Goal: Task Accomplishment & Management: Manage account settings

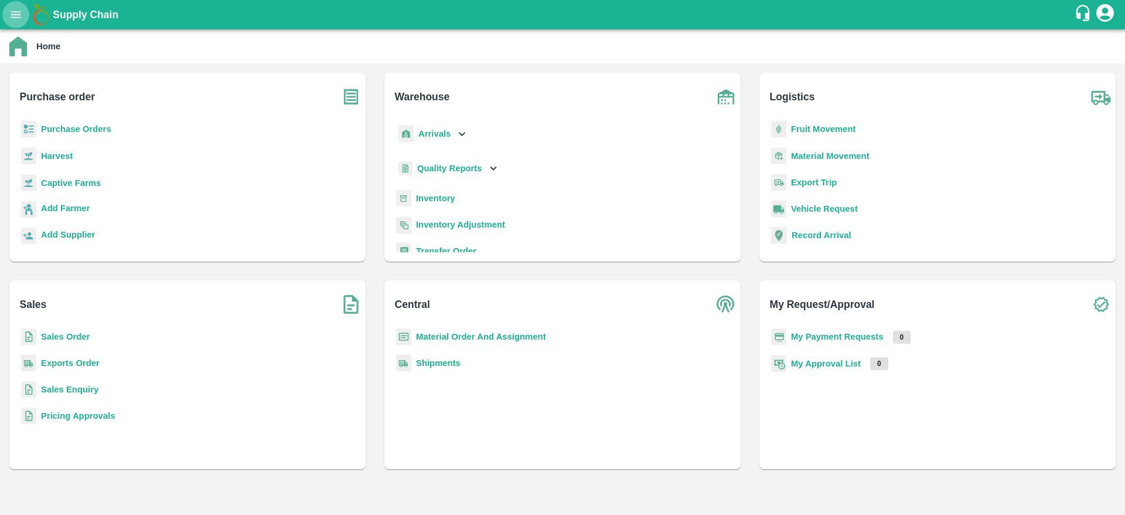
click at [19, 12] on icon "open drawer" at bounding box center [15, 14] width 13 height 13
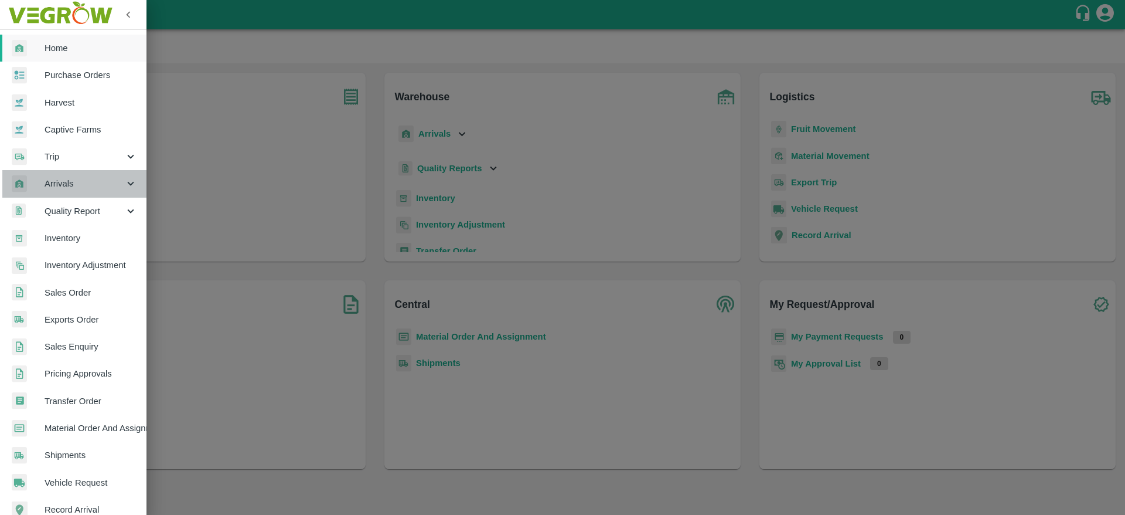
click at [85, 183] on span "Arrivals" at bounding box center [85, 183] width 80 height 13
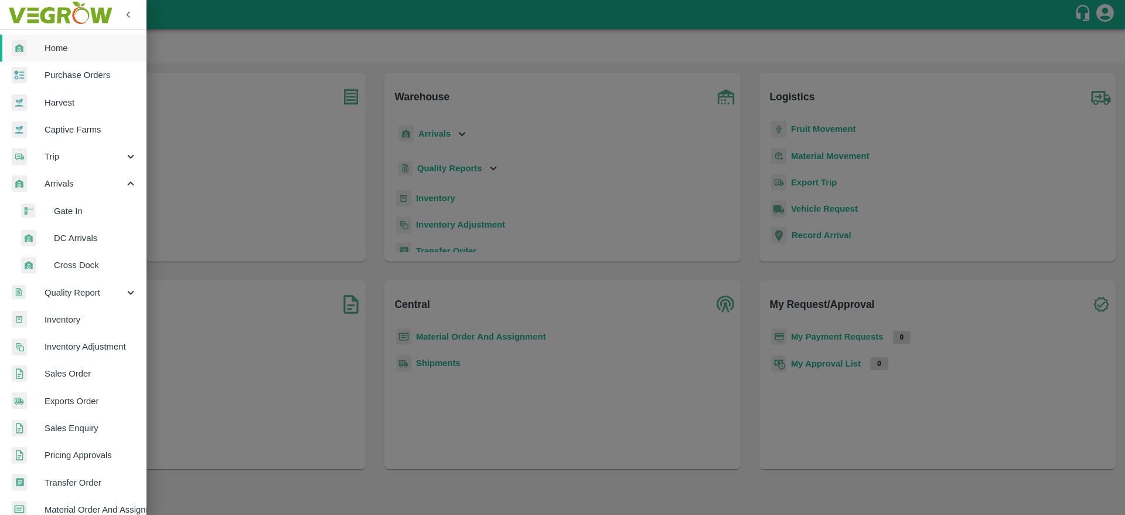
click at [91, 243] on span "DC Arrivals" at bounding box center [95, 237] width 83 height 13
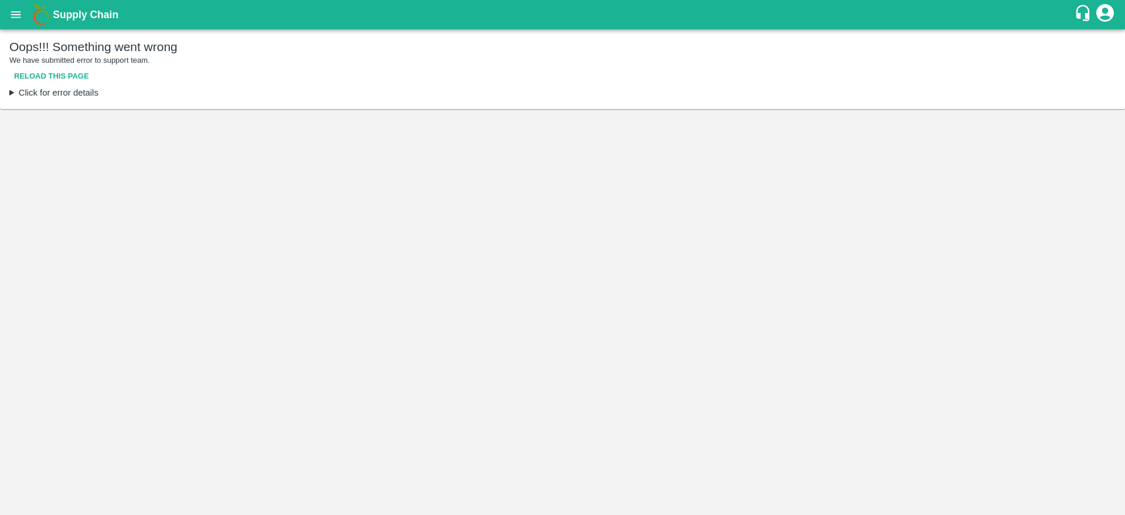
click at [84, 13] on b "Supply Chain" at bounding box center [86, 15] width 66 height 12
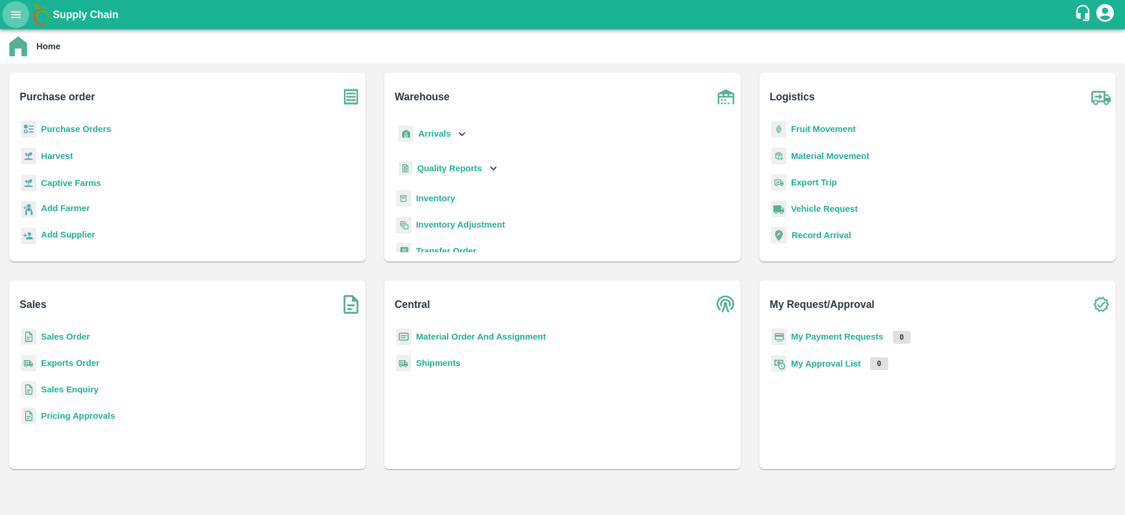
click at [15, 11] on icon "open drawer" at bounding box center [15, 14] width 13 height 13
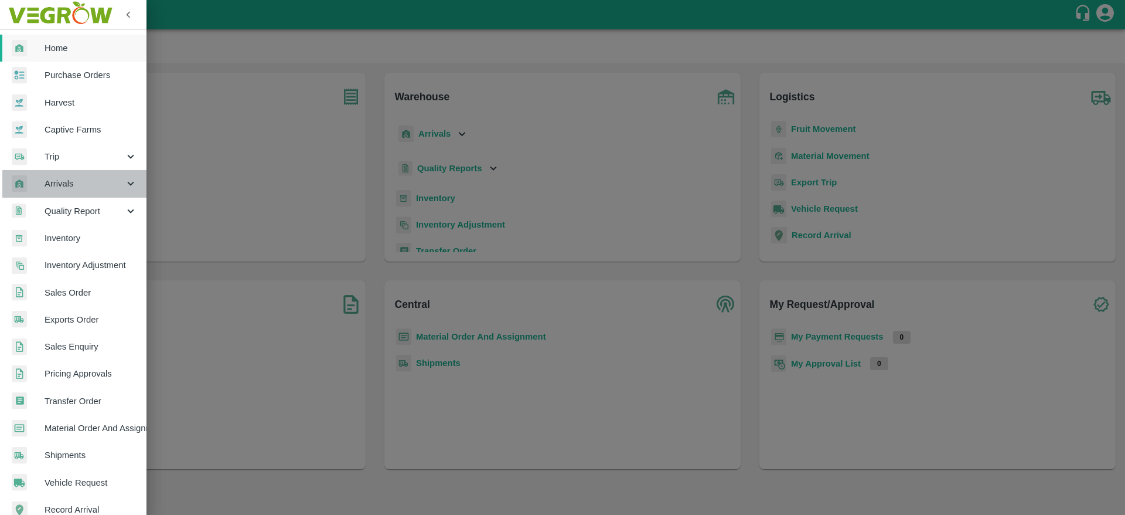
click at [77, 173] on div "Arrivals" at bounding box center [73, 183] width 147 height 27
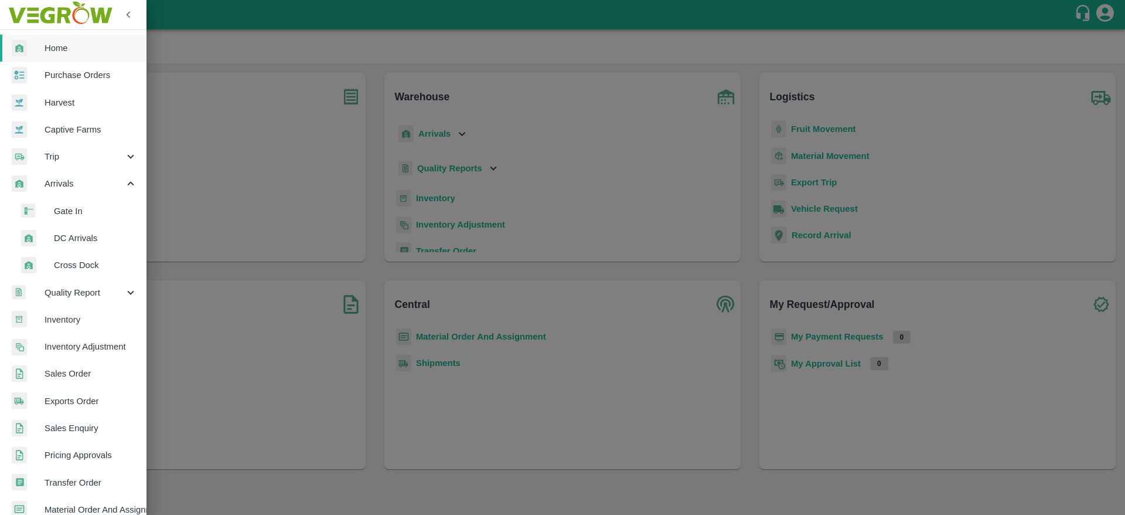
click at [77, 241] on span "DC Arrivals" at bounding box center [95, 237] width 83 height 13
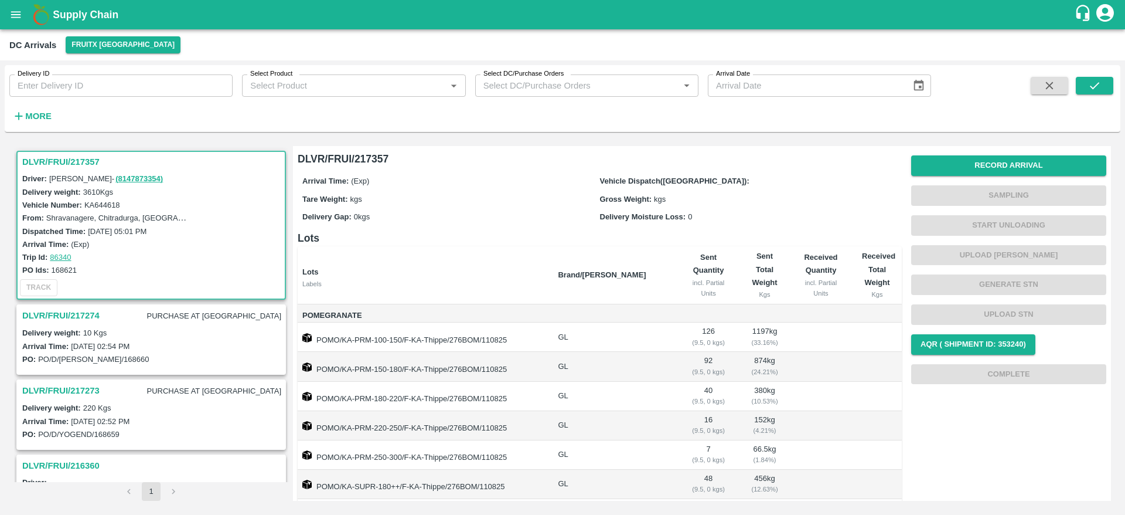
click at [47, 166] on h3 "DLVR/FRUI/217357" at bounding box center [152, 161] width 261 height 15
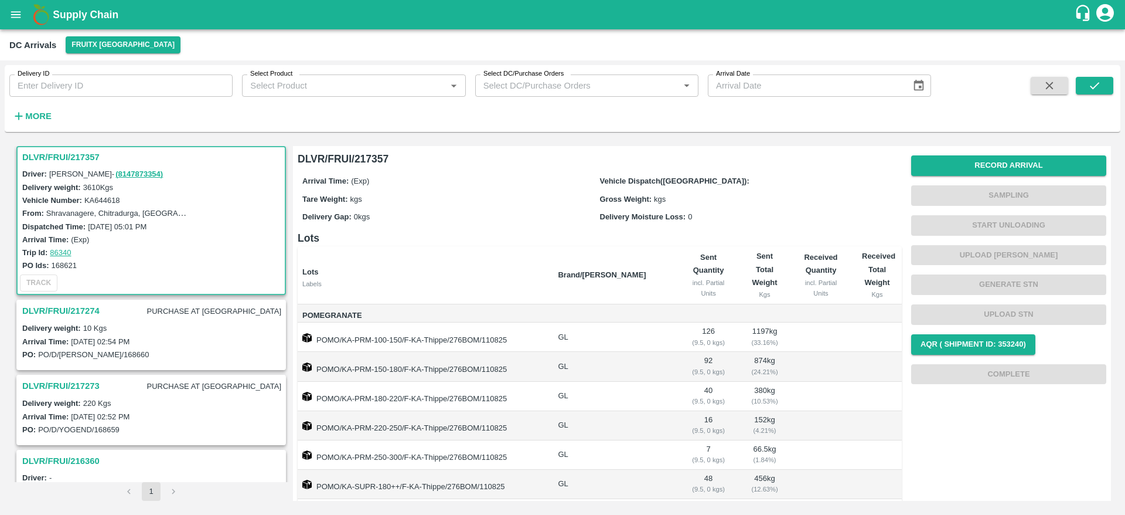
click at [62, 308] on h3 "DLVR/FRUI/217274" at bounding box center [60, 310] width 77 height 15
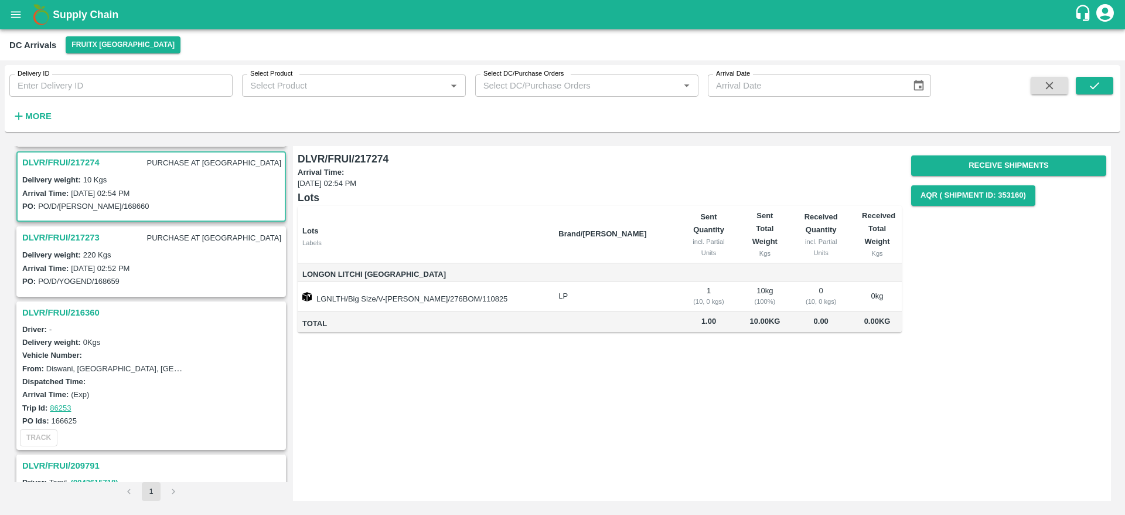
scroll to position [159, 0]
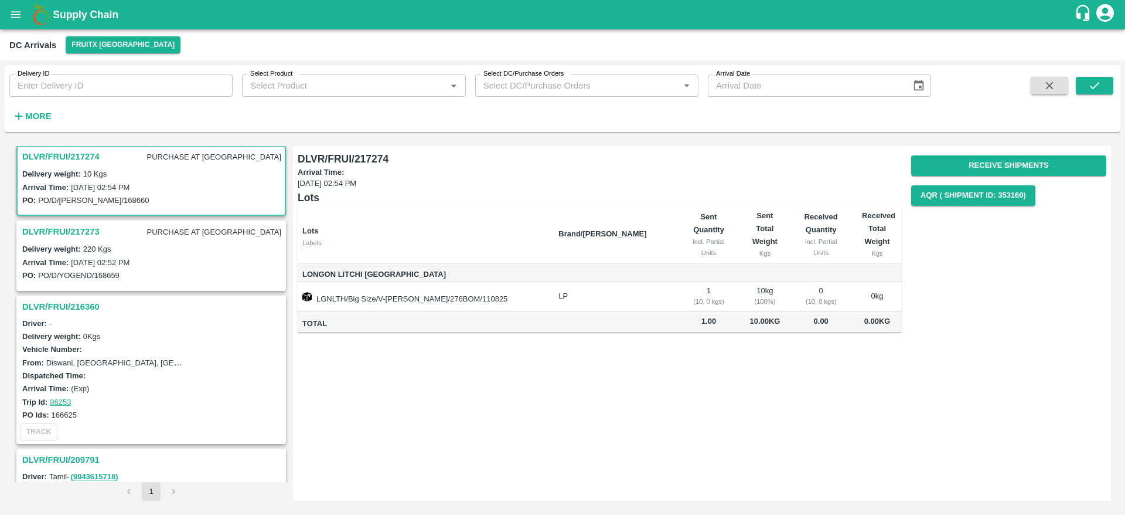
click at [57, 229] on h3 "DLVR/FRUI/217273" at bounding box center [60, 231] width 77 height 15
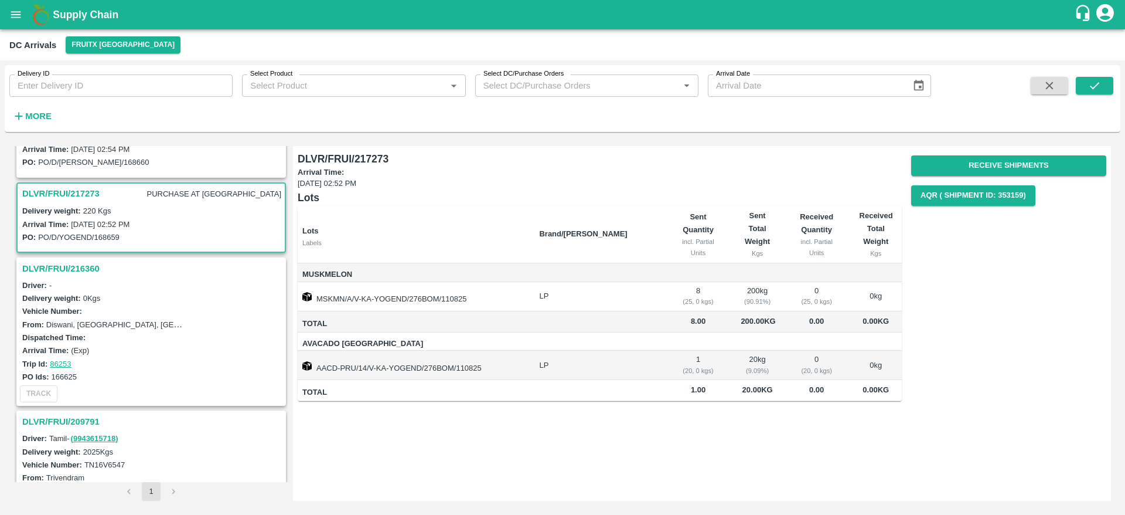
scroll to position [202, 0]
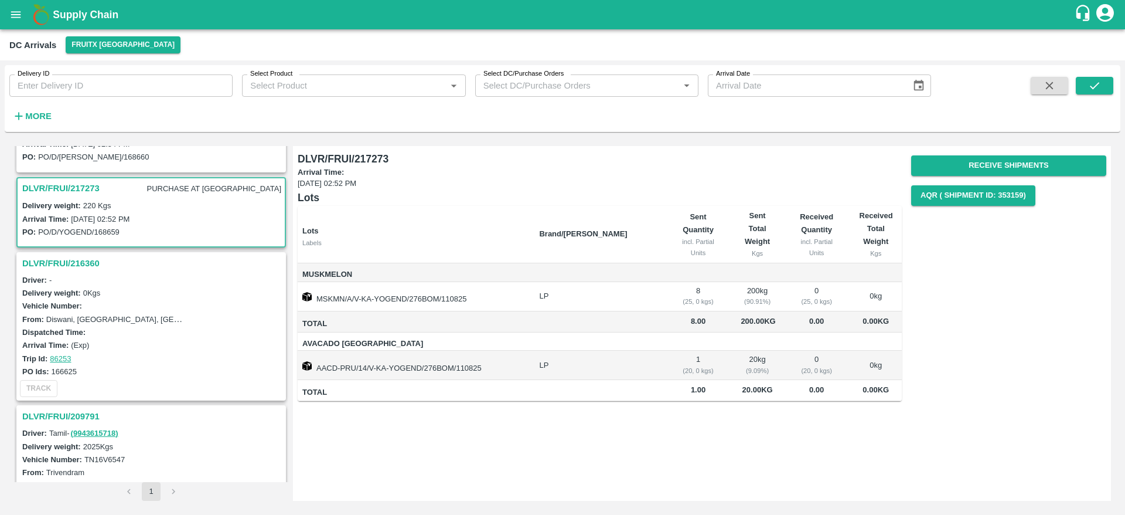
click at [79, 260] on h3 "DLVR/FRUI/216360" at bounding box center [152, 262] width 261 height 15
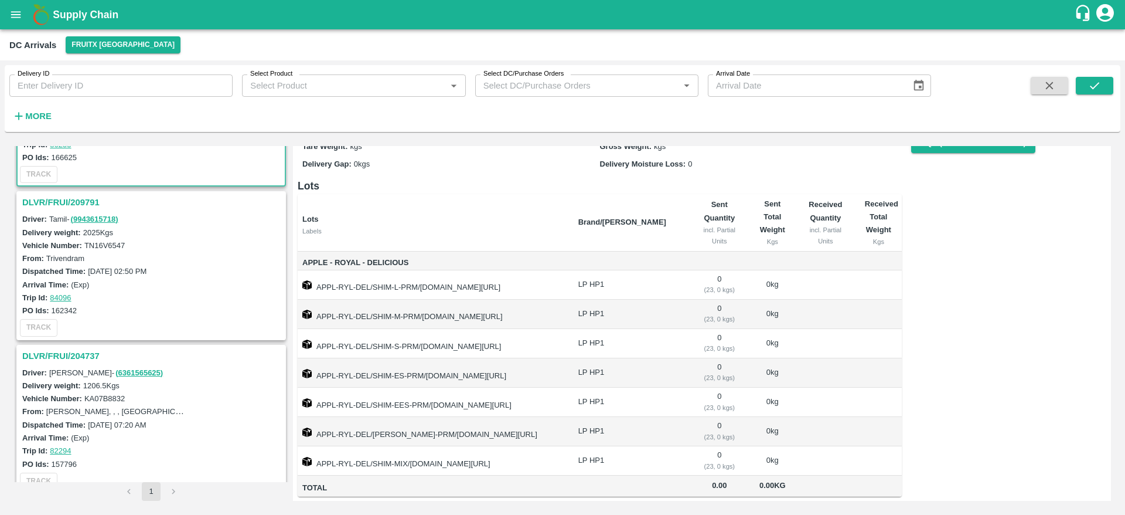
scroll to position [415, 0]
click at [53, 202] on h3 "DLVR/FRUI/209791" at bounding box center [152, 202] width 261 height 15
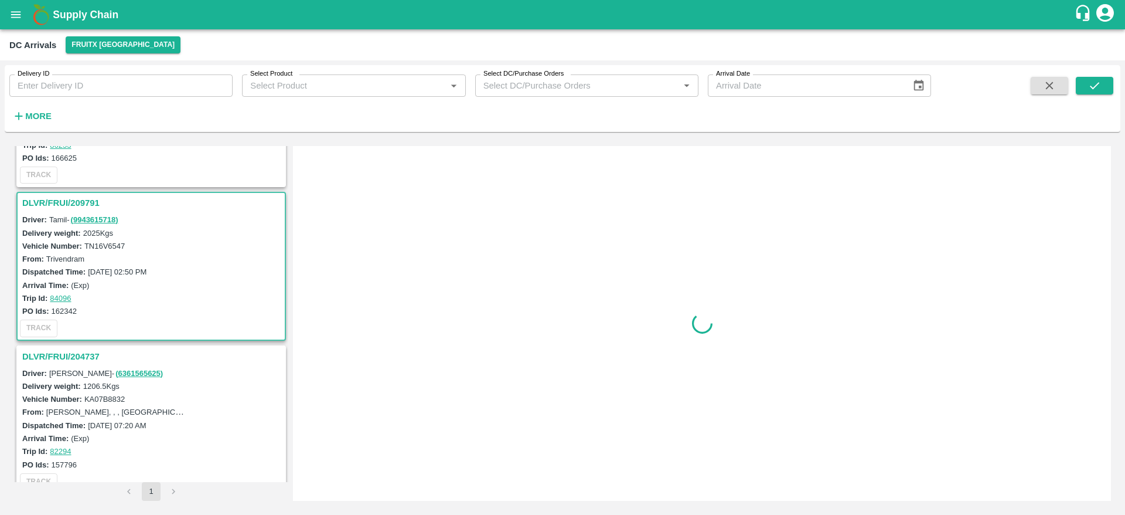
scroll to position [432, 0]
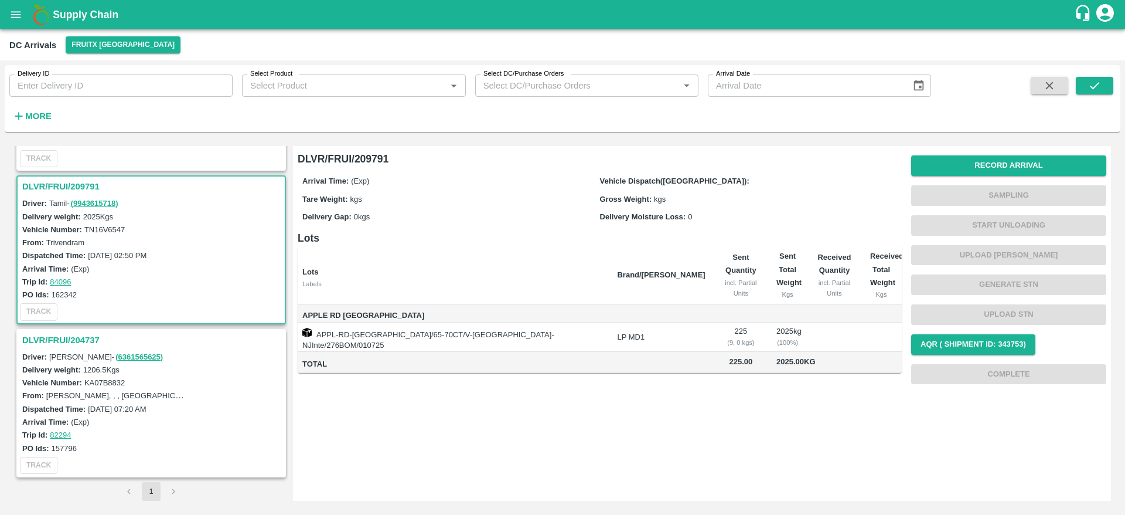
click at [59, 338] on h3 "DLVR/FRUI/204737" at bounding box center [152, 339] width 261 height 15
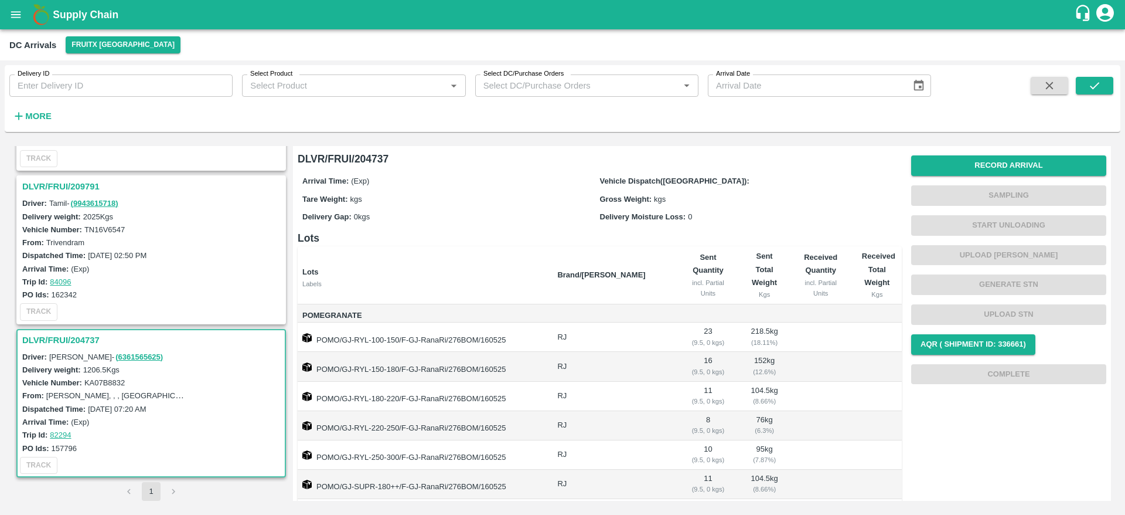
click at [64, 185] on h3 "DLVR/FRUI/209791" at bounding box center [152, 186] width 261 height 15
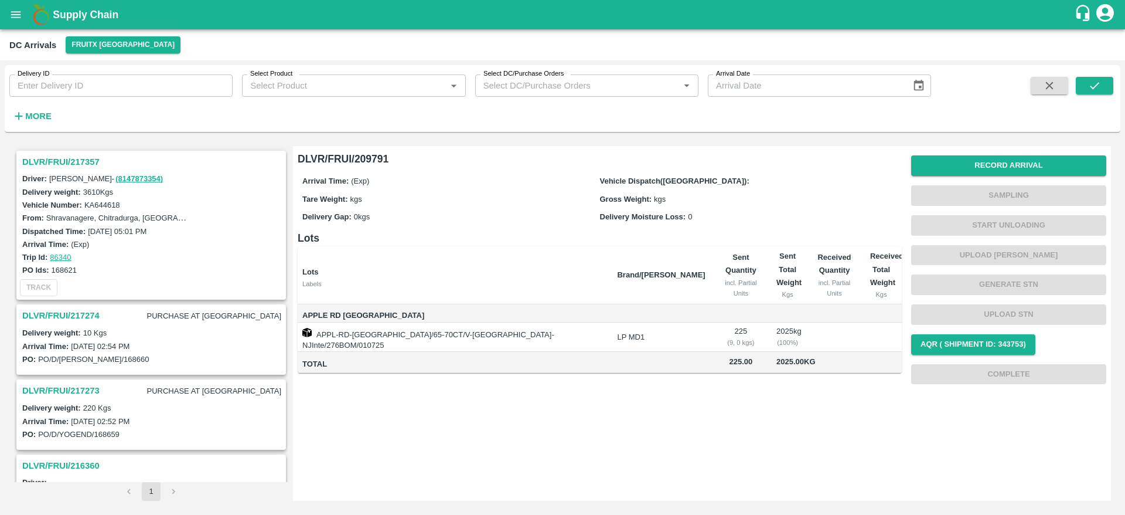
click at [75, 158] on h3 "DLVR/FRUI/217357" at bounding box center [152, 161] width 261 height 15
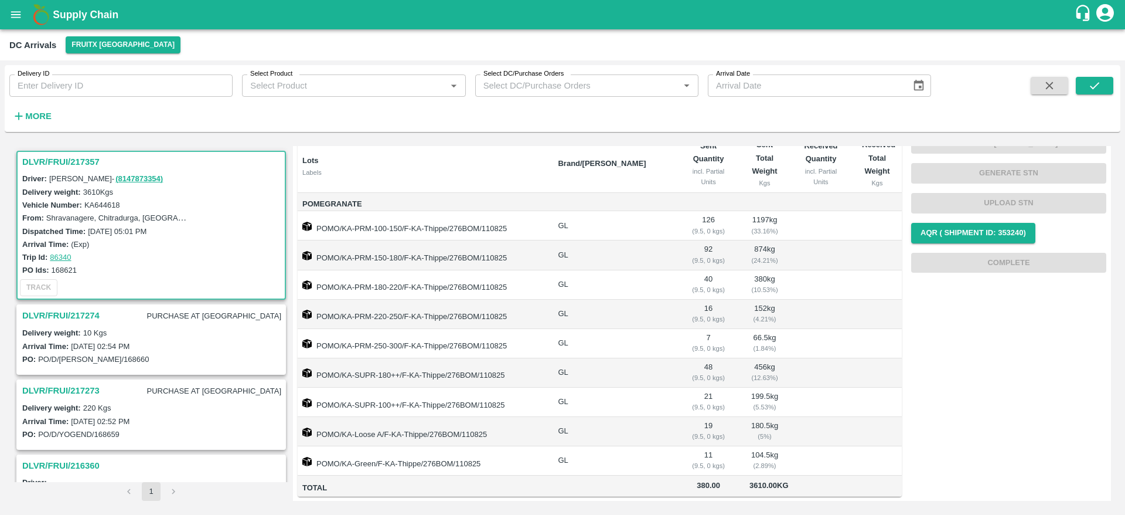
click at [45, 159] on h3 "DLVR/FRUI/217357" at bounding box center [152, 161] width 261 height 15
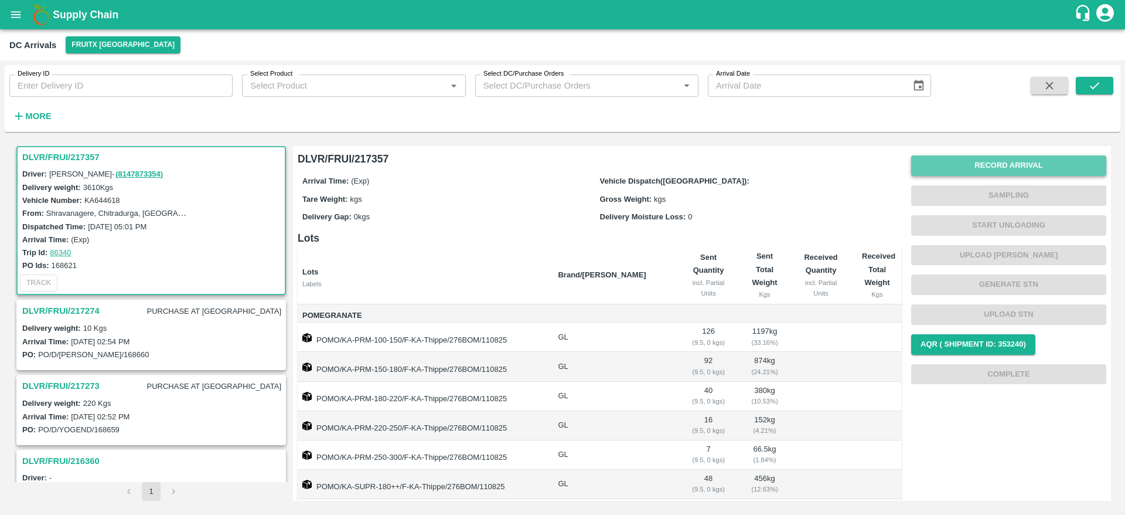
click at [1000, 173] on button "Record Arrival" at bounding box center [1008, 165] width 195 height 21
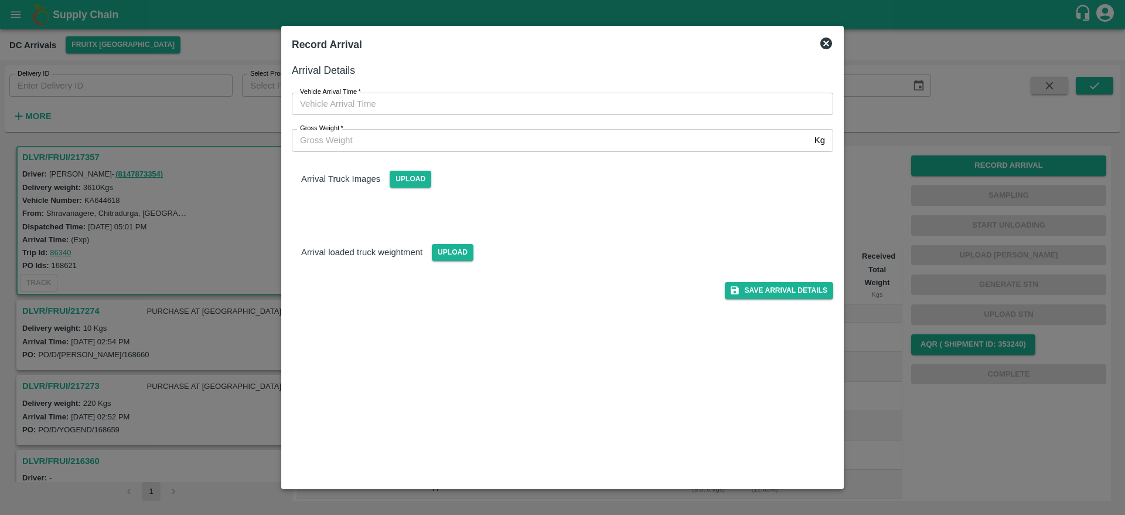
type input "DD/MM/YYYY hh:mm aa"
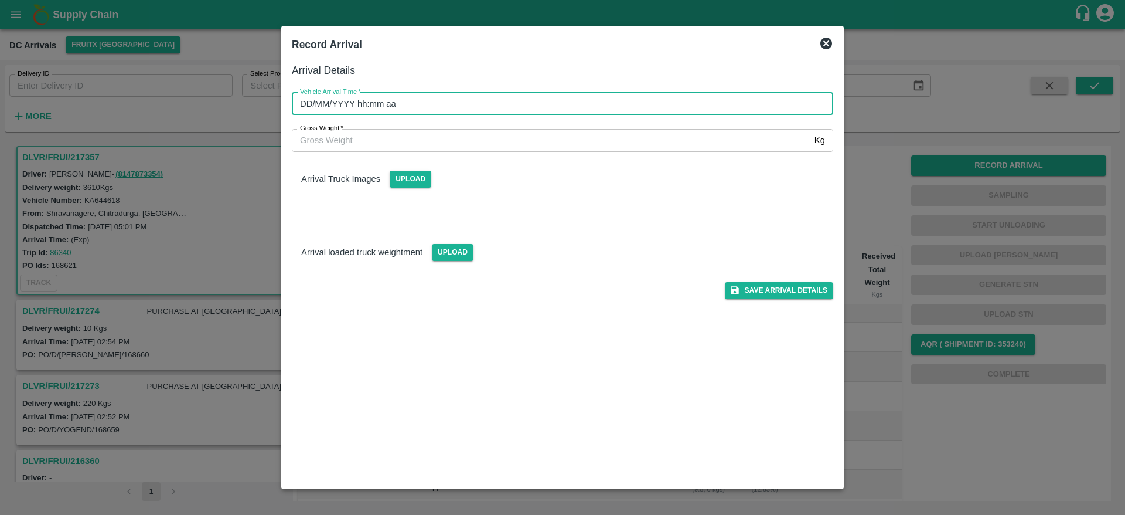
click at [625, 105] on input "DD/MM/YYYY hh:mm aa" at bounding box center [558, 104] width 533 height 22
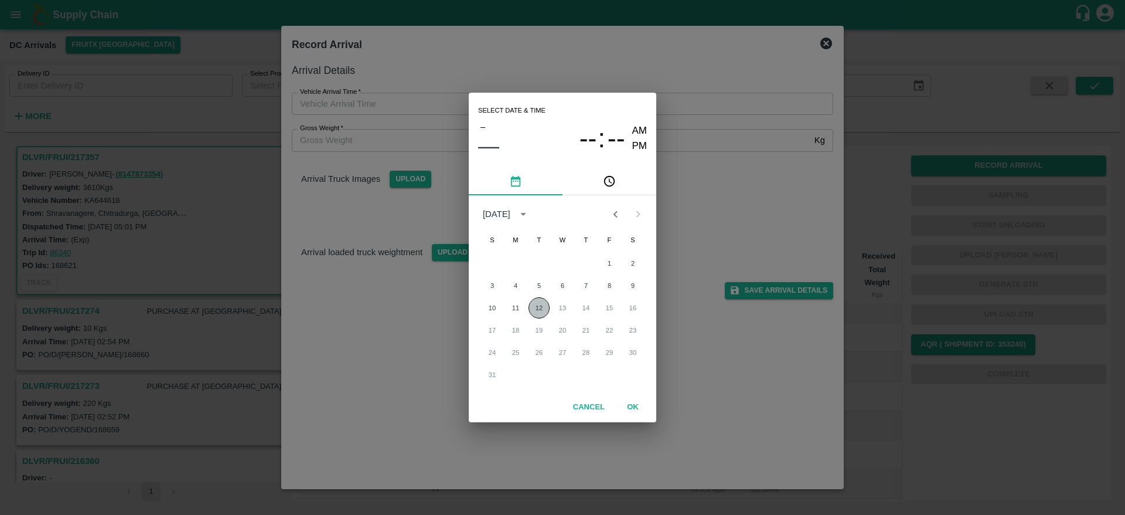
click at [543, 309] on button "12" at bounding box center [539, 307] width 21 height 21
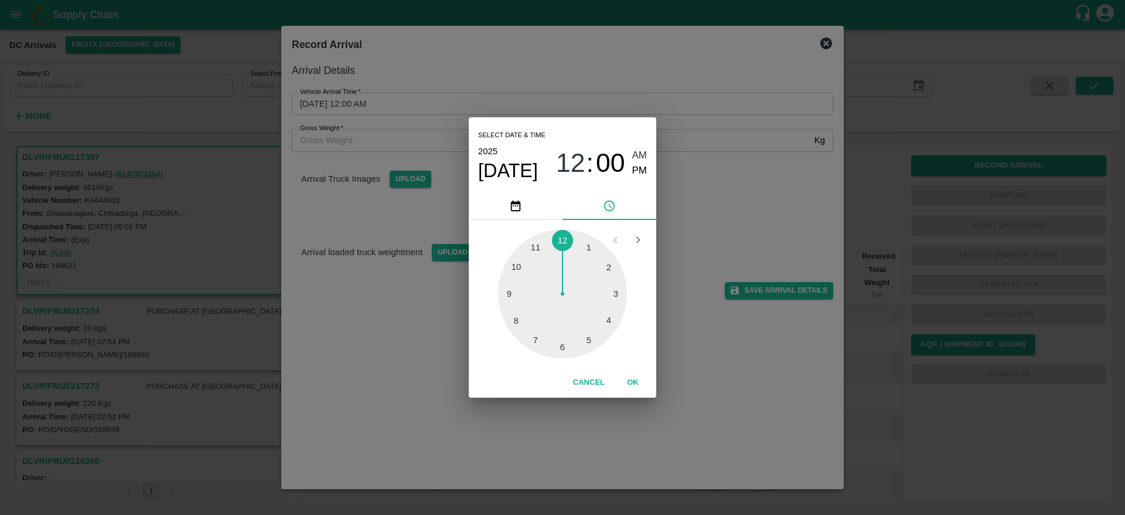
click at [609, 318] on div at bounding box center [562, 293] width 129 height 129
click at [616, 291] on div at bounding box center [562, 293] width 129 height 129
click at [513, 294] on div at bounding box center [562, 293] width 129 height 129
type input "12/08/2025 04:45 AM"
click at [639, 159] on span "AM" at bounding box center [639, 156] width 15 height 16
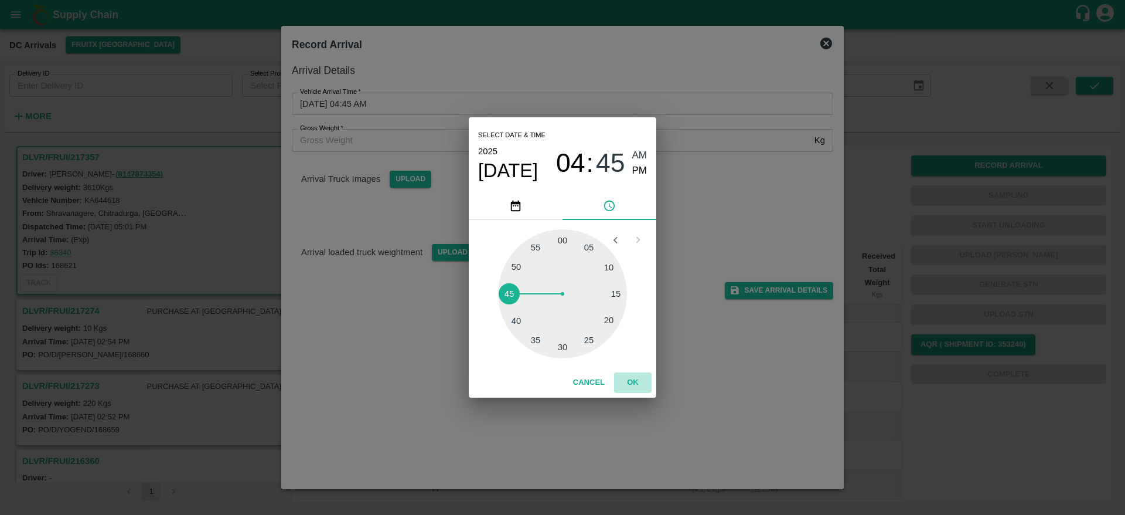
click at [632, 376] on button "OK" at bounding box center [633, 382] width 38 height 21
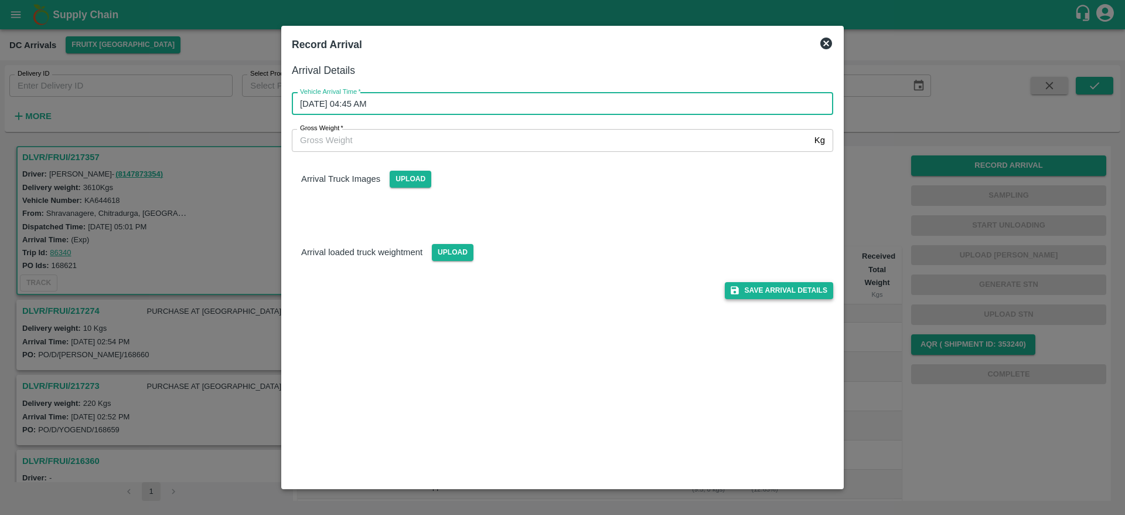
click at [767, 289] on button "Save Arrival Details" at bounding box center [779, 290] width 108 height 17
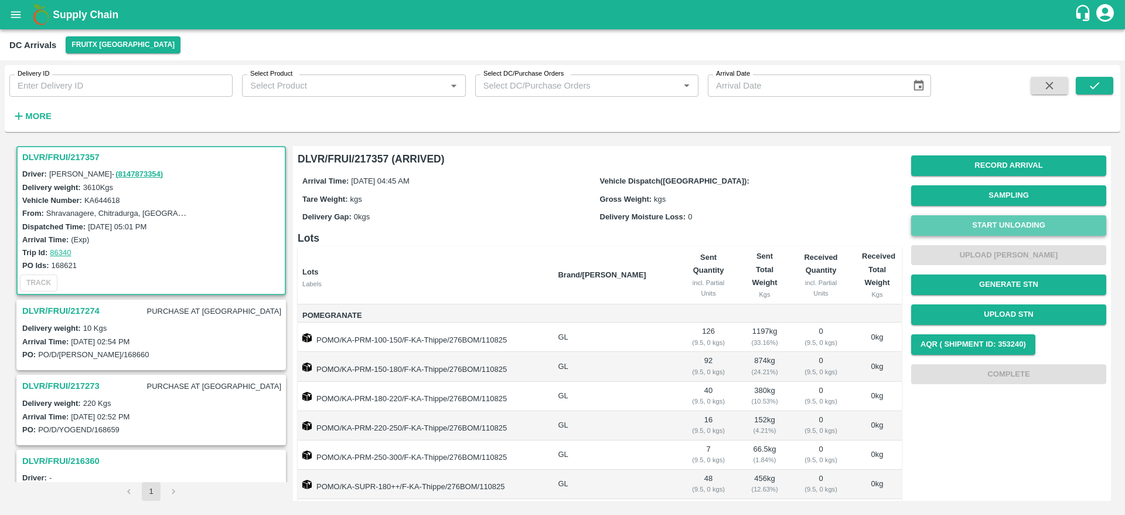
click at [1016, 230] on button "Start Unloading" at bounding box center [1008, 225] width 195 height 21
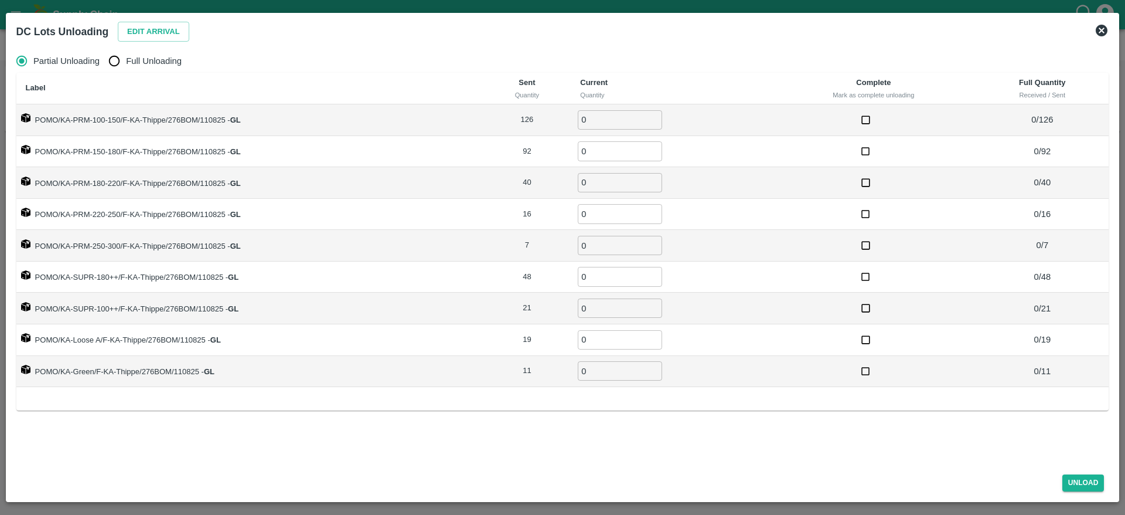
click at [147, 62] on span "Full Unloading" at bounding box center [154, 60] width 56 height 13
click at [126, 62] on input "Full Unloading" at bounding box center [114, 60] width 23 height 23
radio input "true"
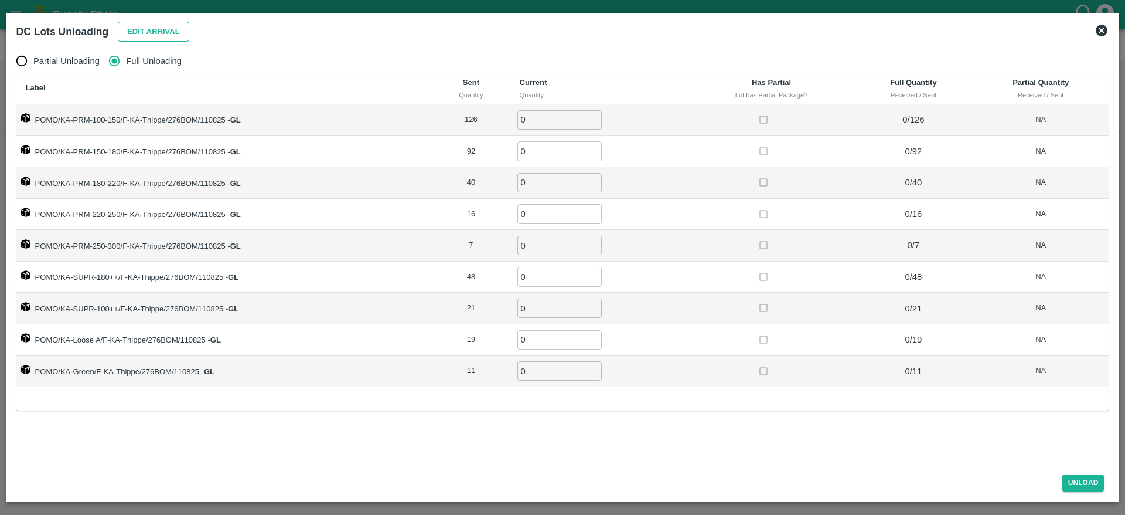
click at [151, 33] on button "Edit Arrival" at bounding box center [153, 32] width 71 height 21
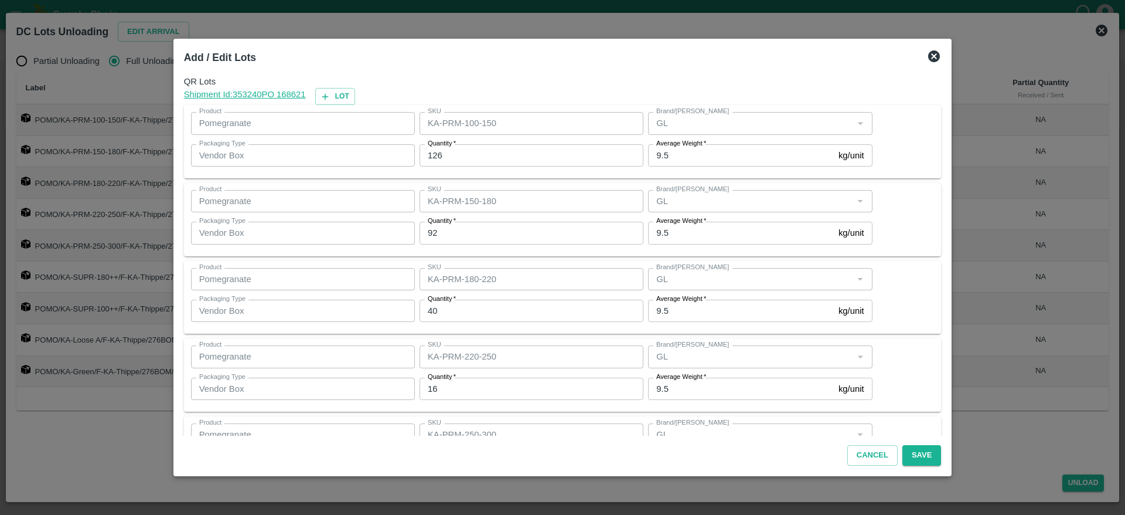
click at [467, 141] on div "Quantity   * 126 Quantity" at bounding box center [529, 155] width 229 height 32
click at [466, 157] on input "126" at bounding box center [532, 155] width 224 height 22
type input "1"
type input "121"
type input "90"
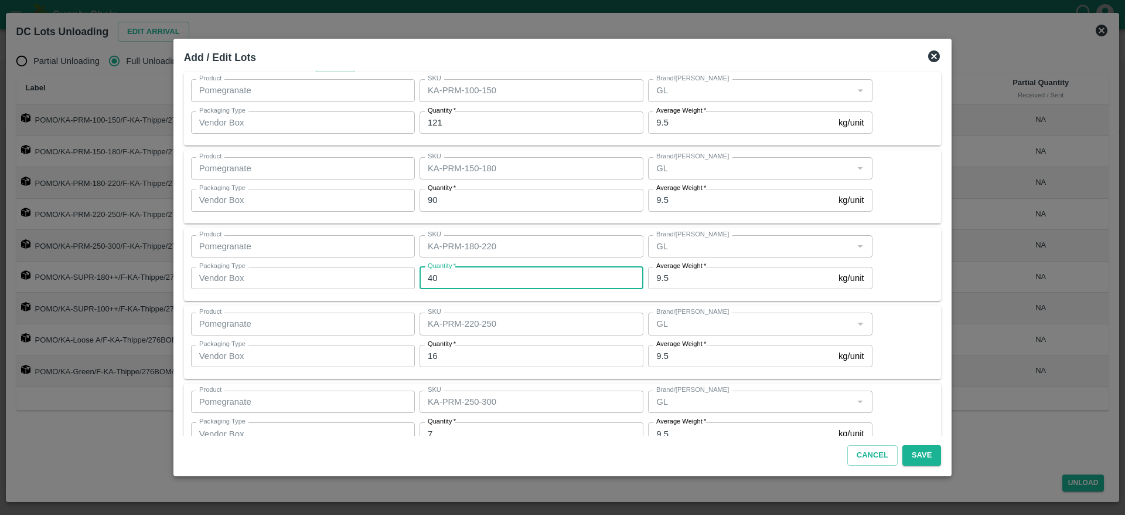
scroll to position [37, 0]
type input "46"
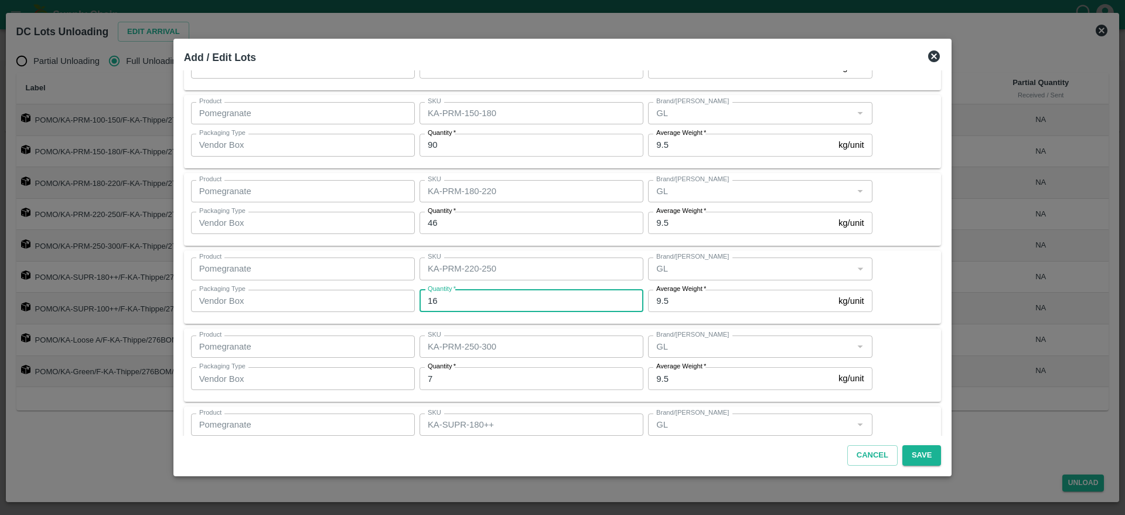
scroll to position [89, 0]
type input "15"
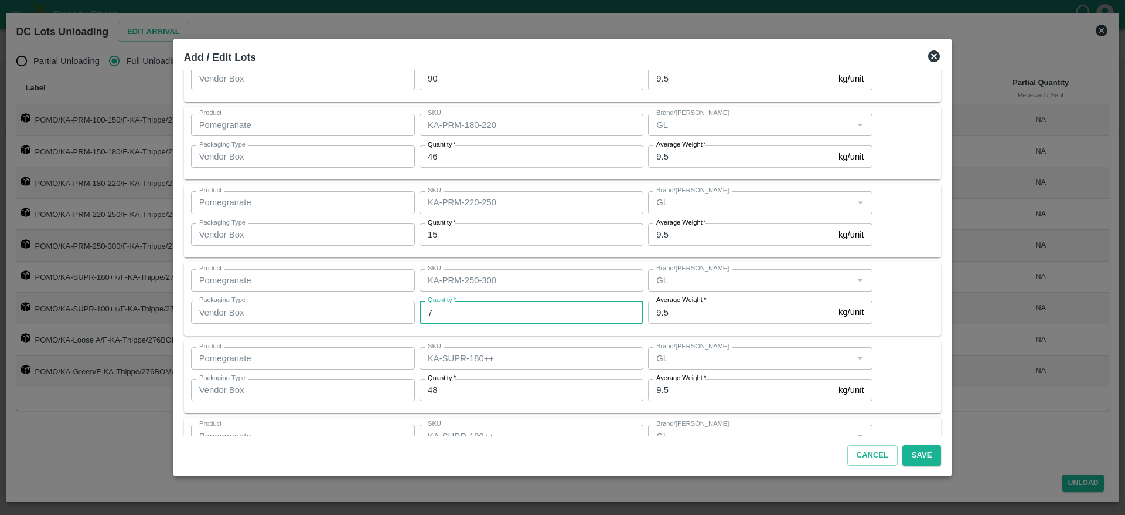
scroll to position [159, 0]
type input "8"
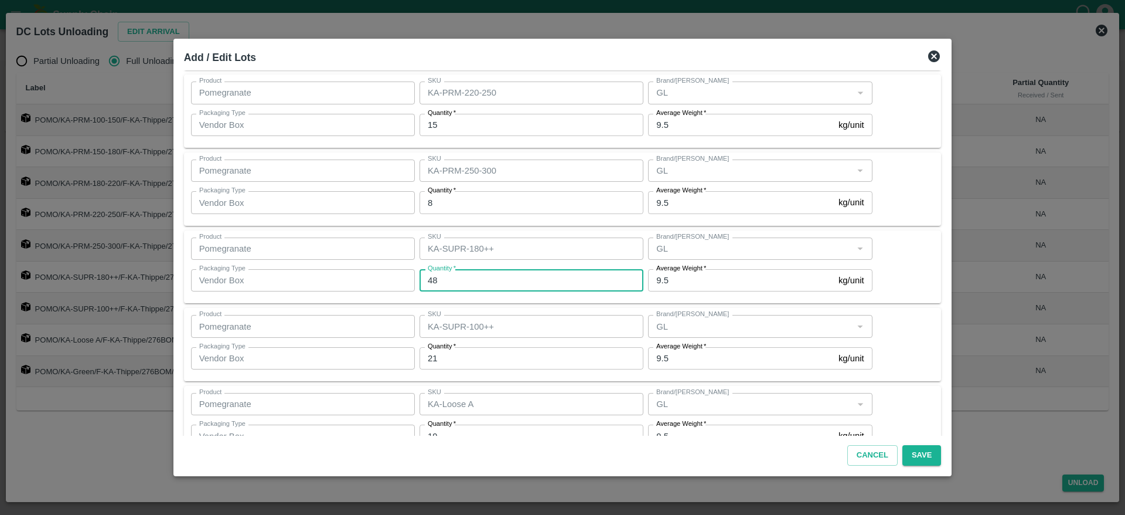
scroll to position [265, 0]
type input "47"
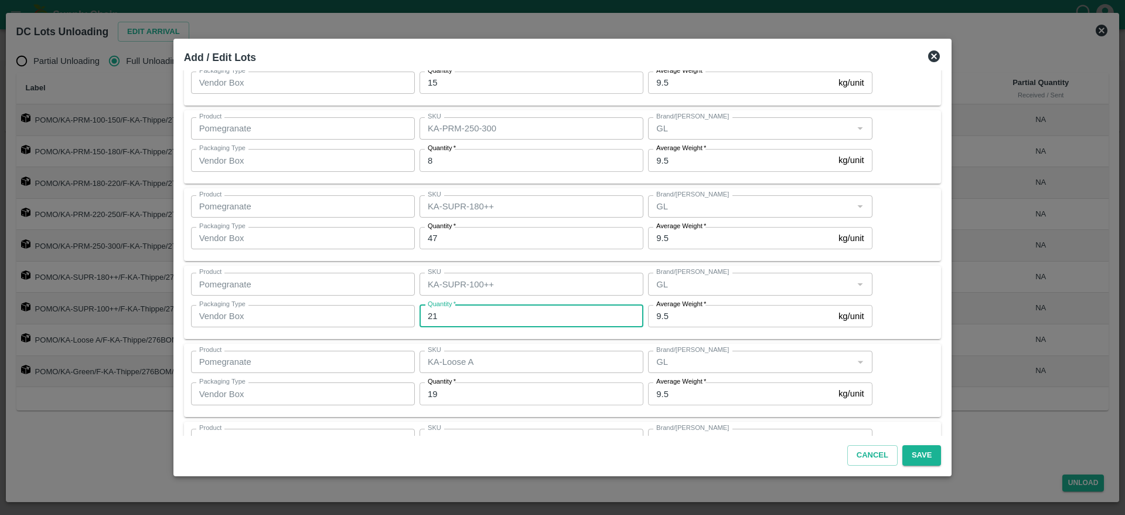
scroll to position [316, 0]
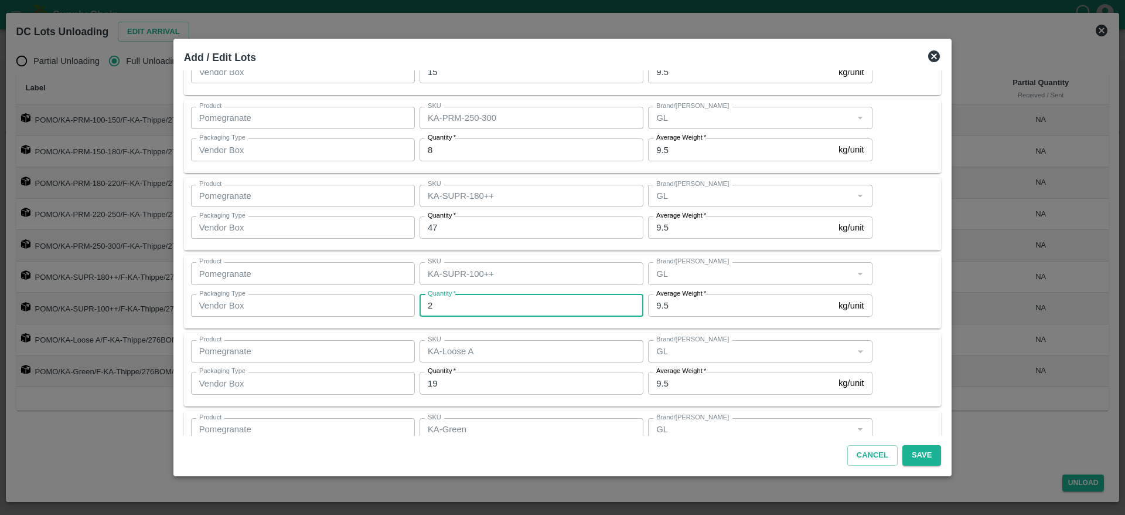
type input "21"
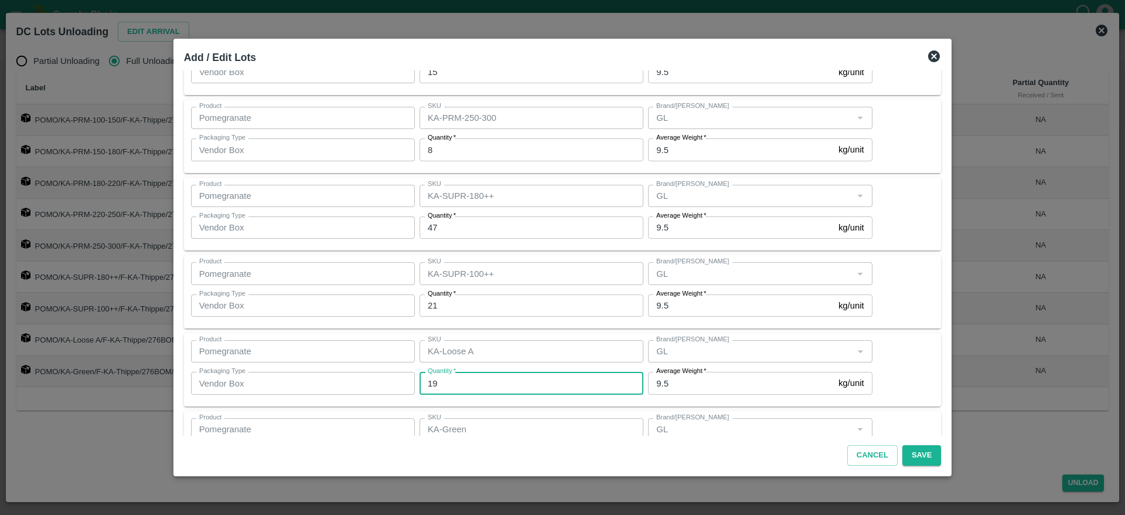
scroll to position [374, 0]
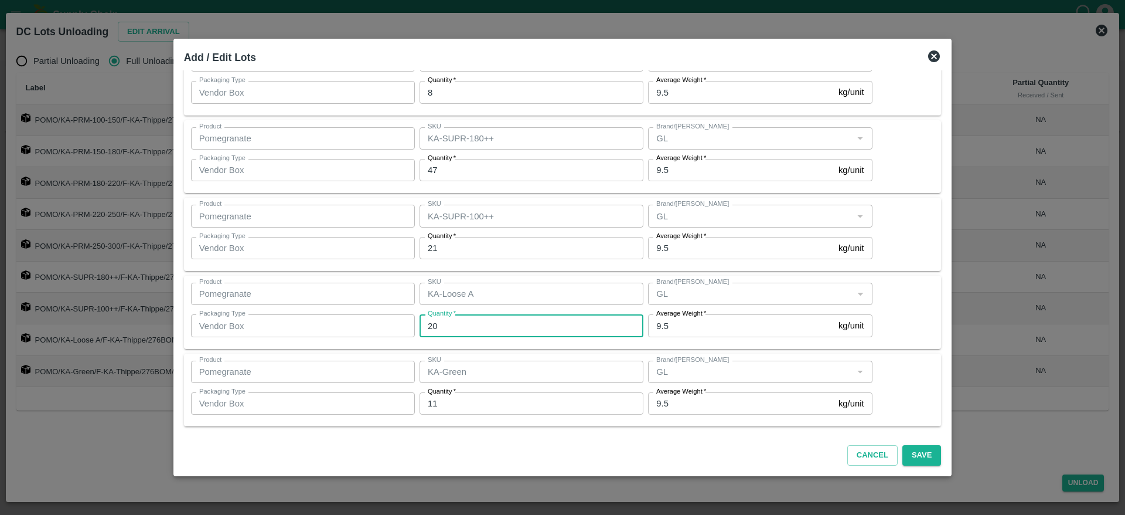
type input "20"
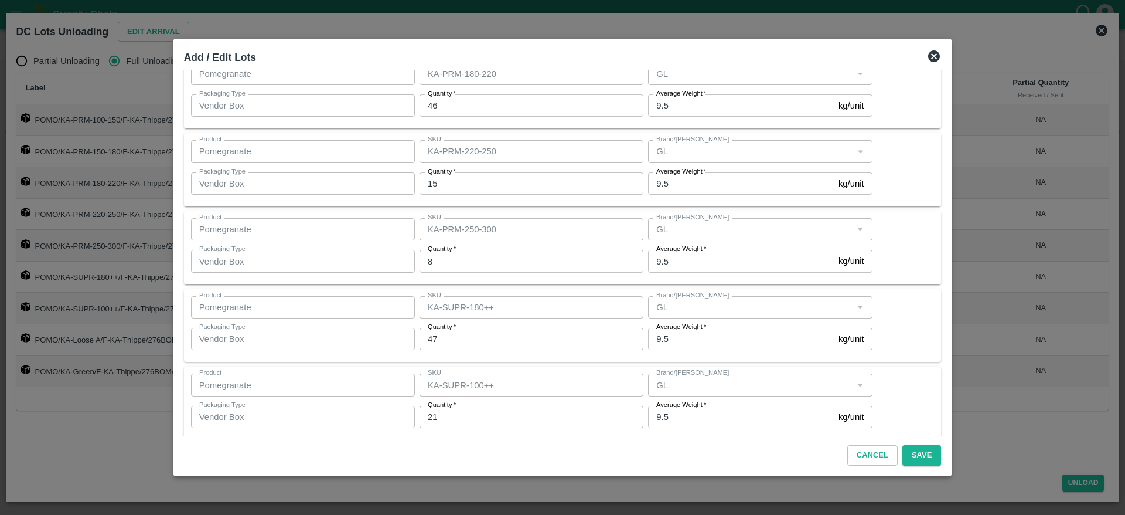
scroll to position [0, 0]
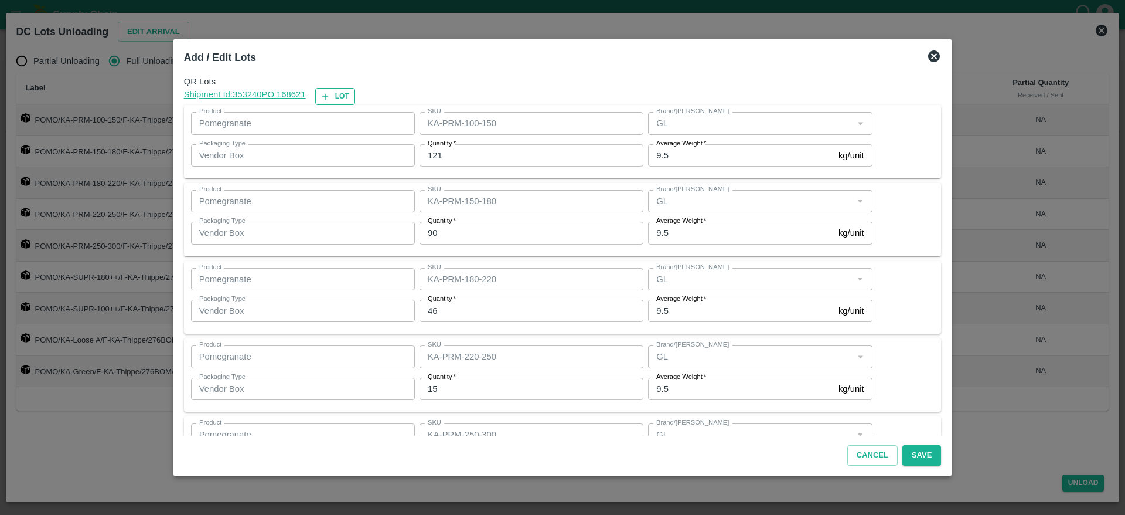
type input "1"
click at [331, 101] on icon "button" at bounding box center [325, 96] width 11 height 11
type input "KA-PRM-100-150"
type input "121"
type input "KA-PRM-150-180"
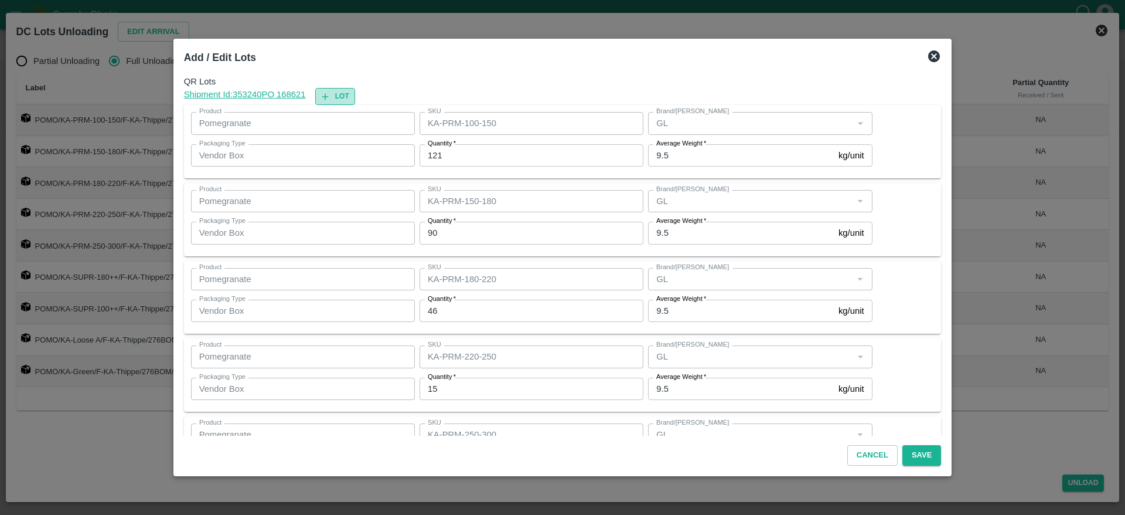
type input "90"
type input "KA-PRM-180-220"
type input "46"
type input "KA-PRM-220-250"
type input "15"
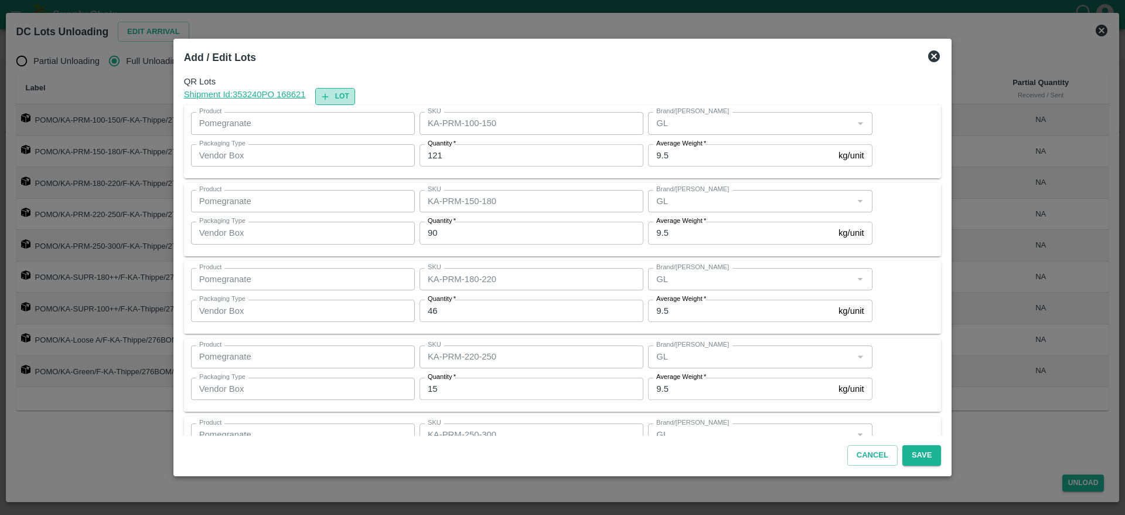
type input "KA-PRM-250-300"
type input "8"
type input "KA-SUPR-180++"
type input "47"
type input "KA-SUPR-100++"
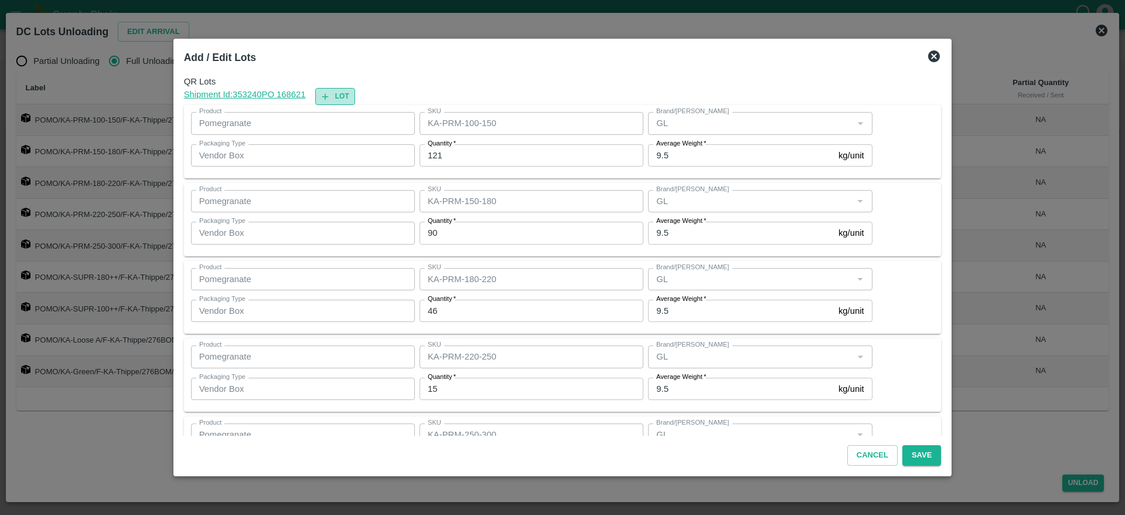
type input "21"
type input "KA-Loose A"
type input "20"
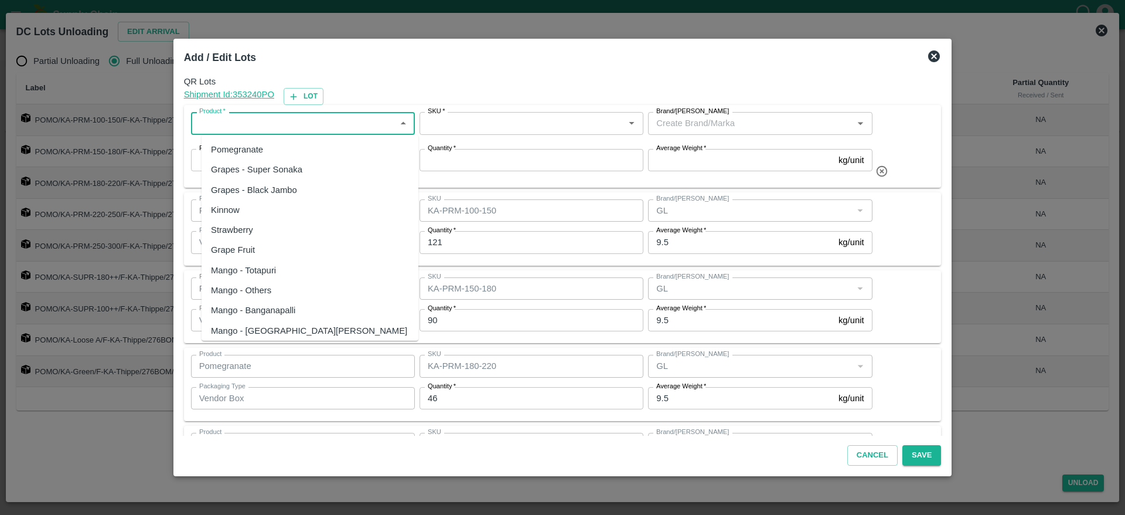
click at [272, 121] on input "Product   *" at bounding box center [293, 122] width 197 height 15
click at [258, 151] on div "Pomegranate" at bounding box center [237, 149] width 52 height 13
type input "Pomegranate"
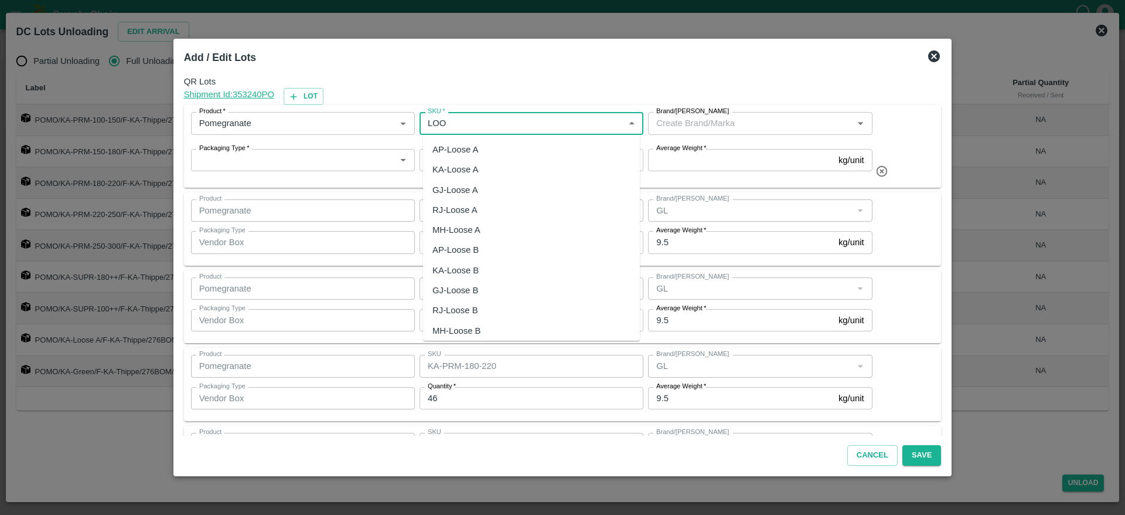
click at [492, 274] on div "KA-Loose B" at bounding box center [531, 270] width 217 height 20
type input "KA-Loose B"
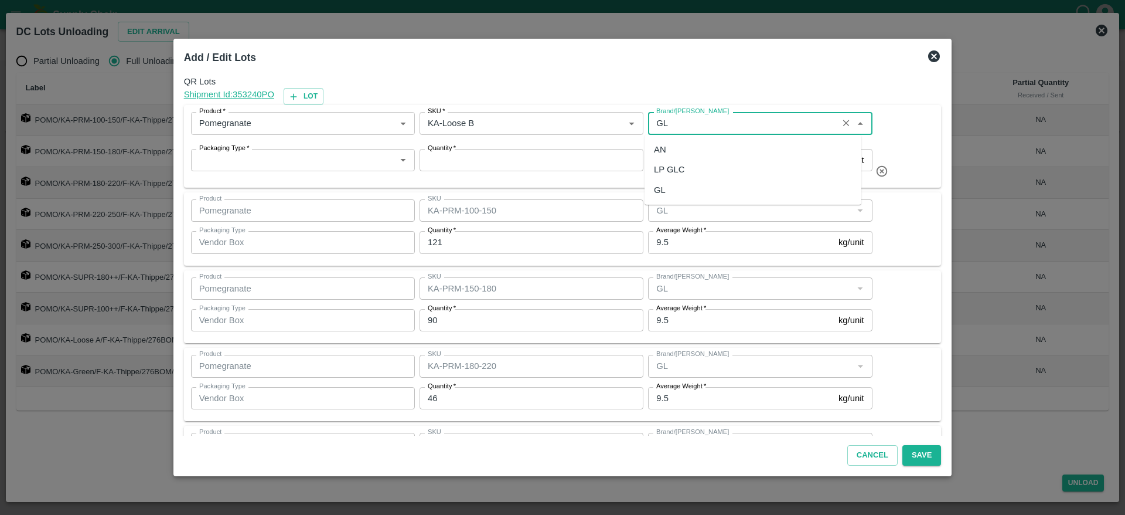
click at [650, 195] on div "GL" at bounding box center [753, 190] width 217 height 20
type input "GL"
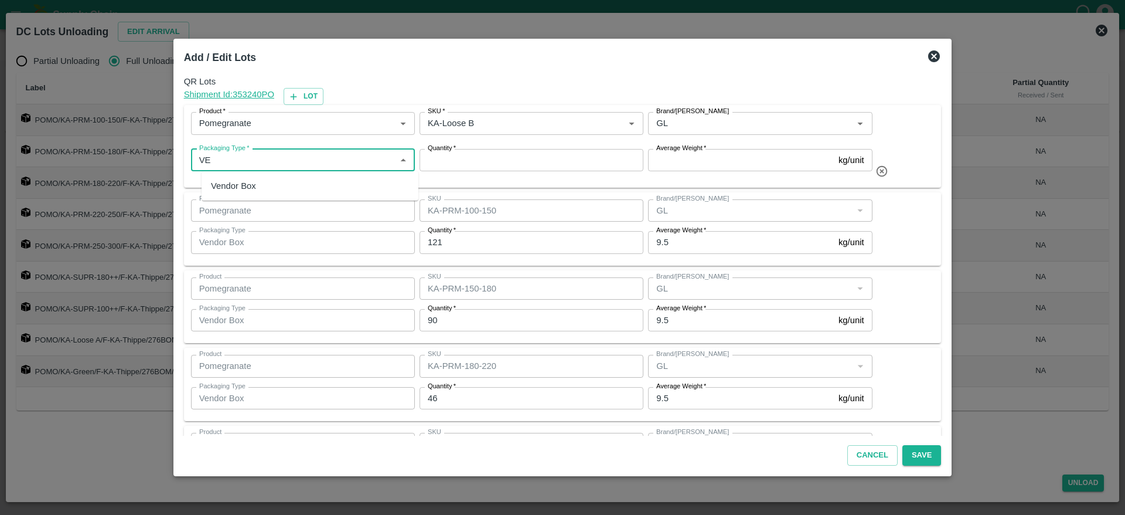
click at [285, 178] on div "Vendor Box" at bounding box center [310, 186] width 217 height 20
type input "Vendor Box"
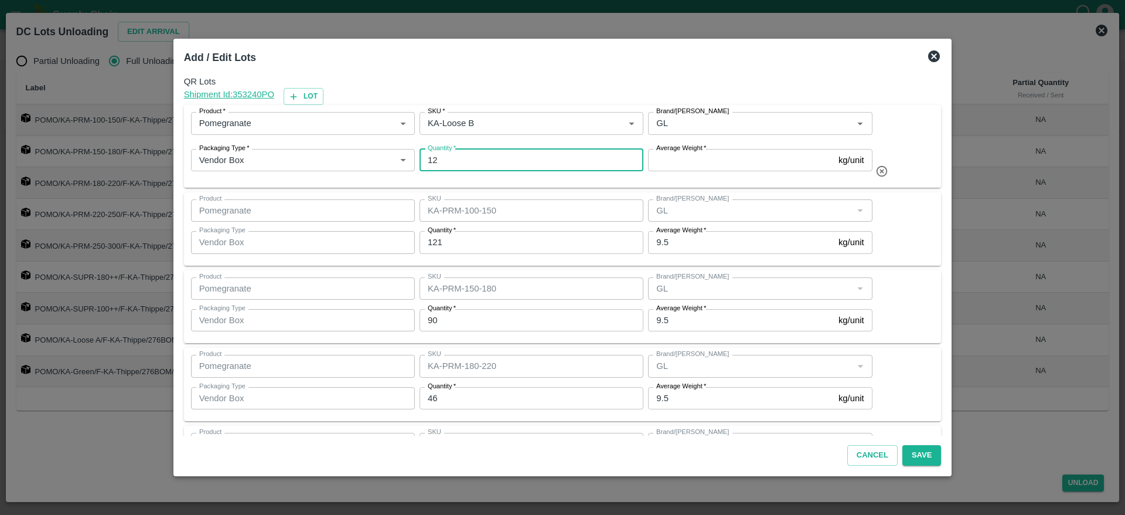
type input "12"
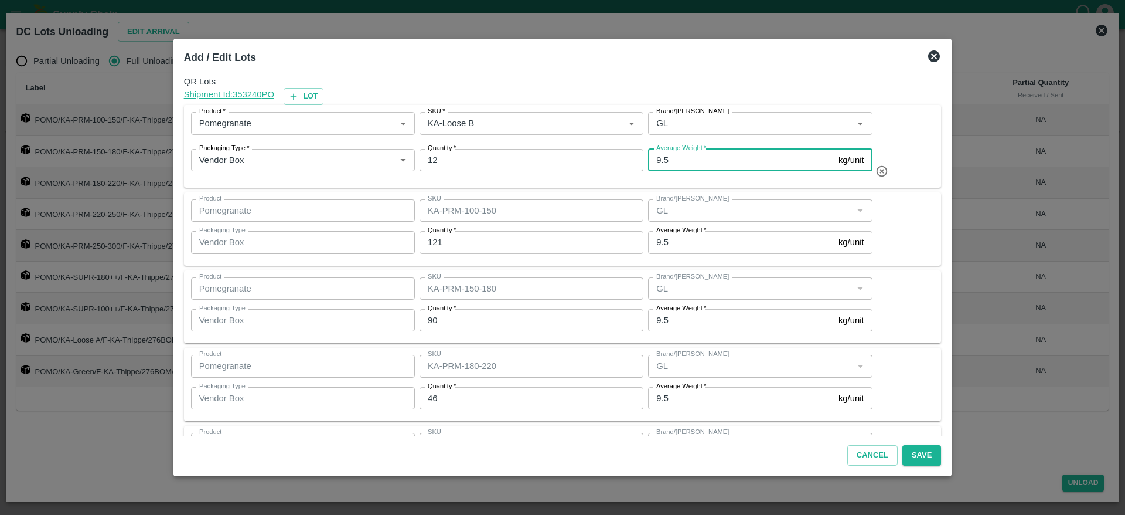
type input "9.5"
click at [925, 150] on div "Product   * Product   * SKU   * SKU   * Brand/Marka Brand/Marka Packaging Type …" at bounding box center [563, 146] width 758 height 83
click at [907, 459] on button "Save" at bounding box center [921, 455] width 39 height 21
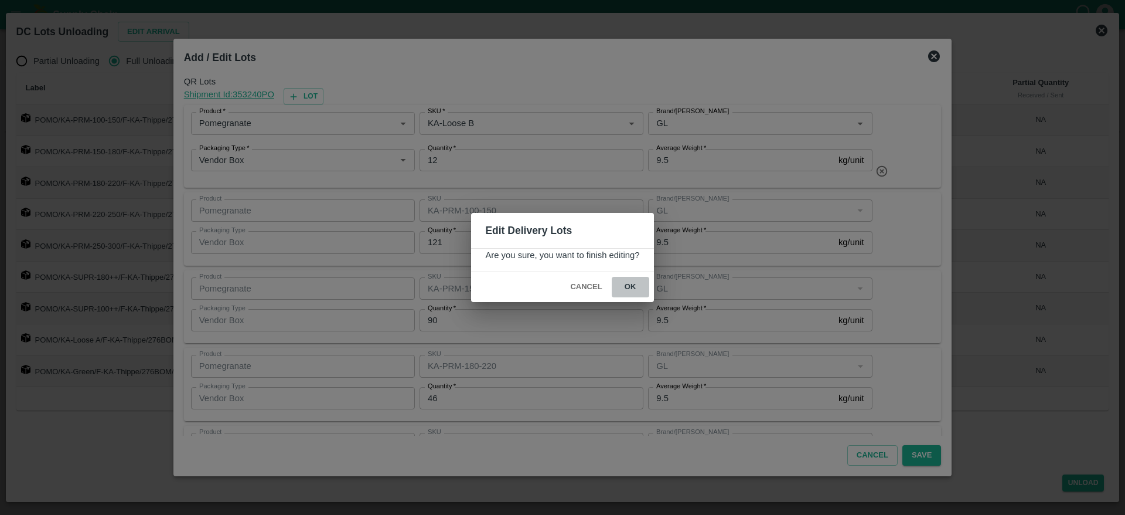
click at [628, 277] on button "ok" at bounding box center [631, 287] width 38 height 21
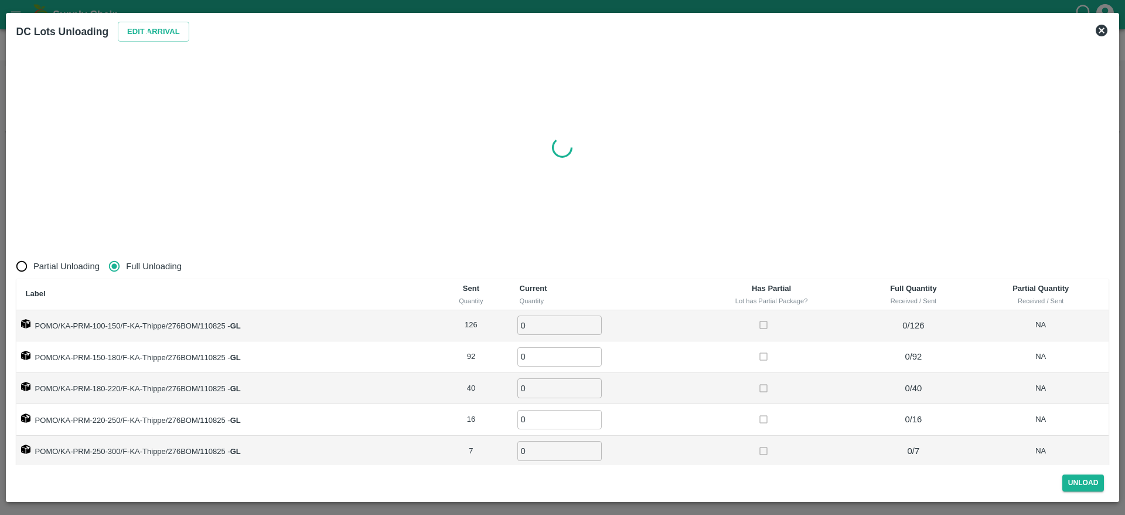
radio input "true"
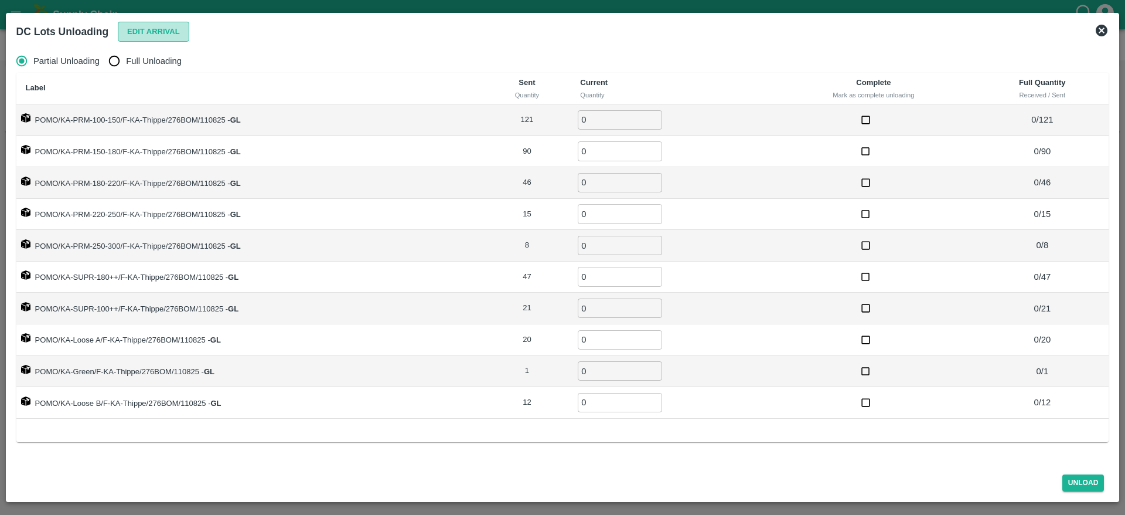
click at [162, 33] on button "Edit Arrival" at bounding box center [153, 32] width 71 height 21
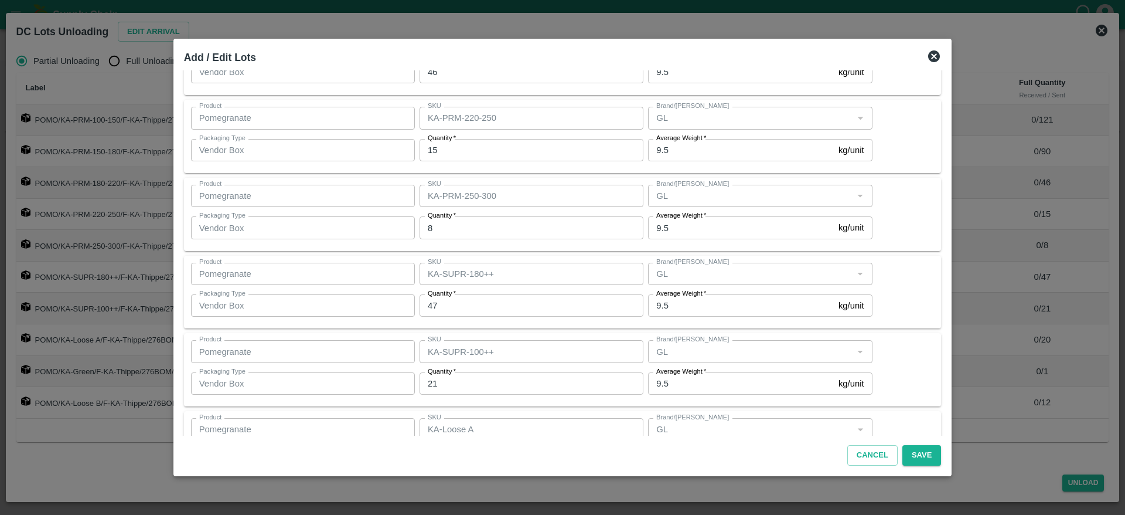
scroll to position [451, 0]
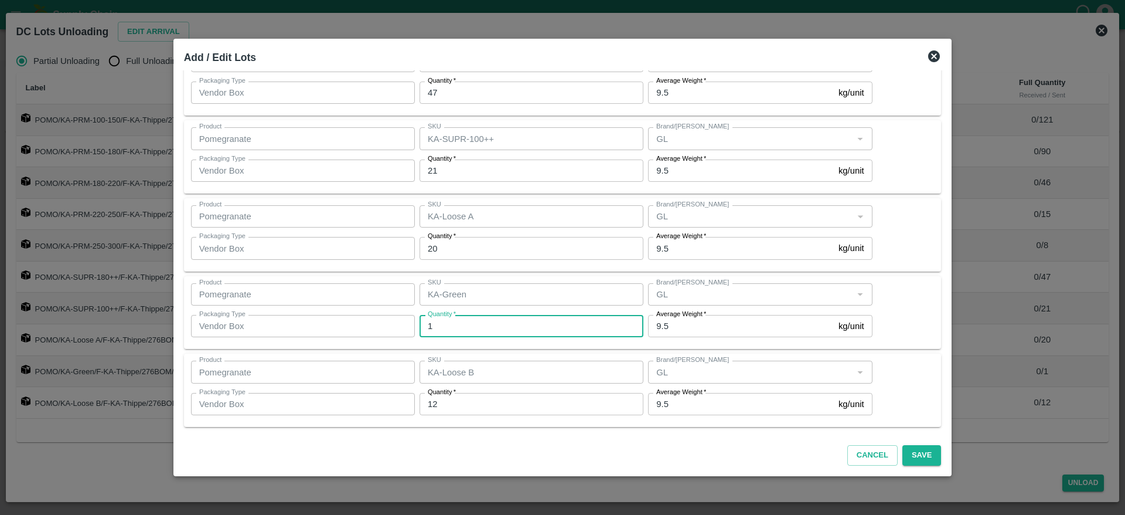
click at [493, 329] on input "1" at bounding box center [532, 326] width 224 height 22
type input "0"
click at [897, 299] on div "Product Pomegranate Product SKU KA-Green SKU Brand/Marka Brand/Marka Packaging …" at bounding box center [563, 312] width 744 height 59
click at [904, 455] on button "Save" at bounding box center [921, 455] width 39 height 21
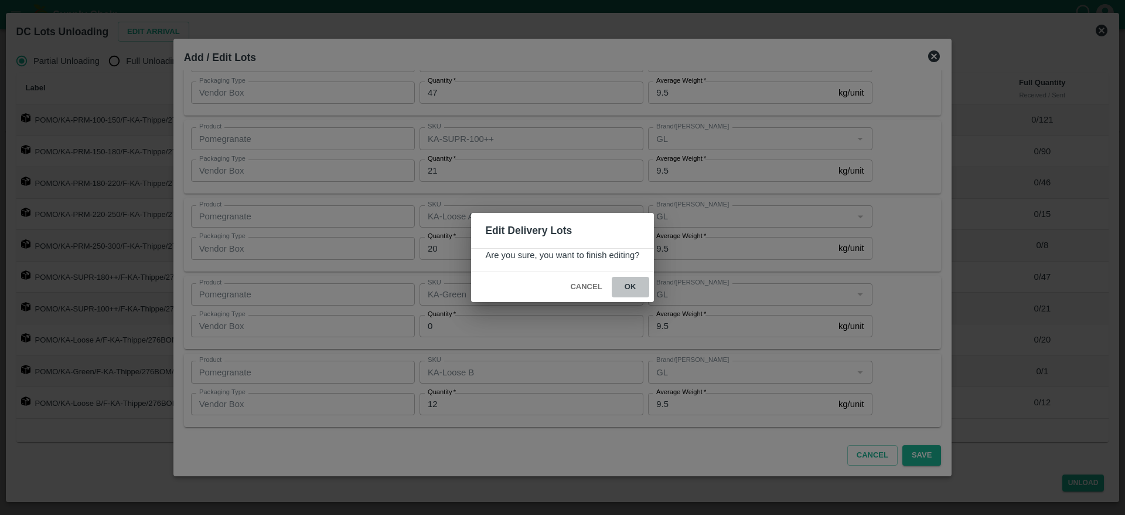
click at [632, 286] on button "ok" at bounding box center [631, 287] width 38 height 21
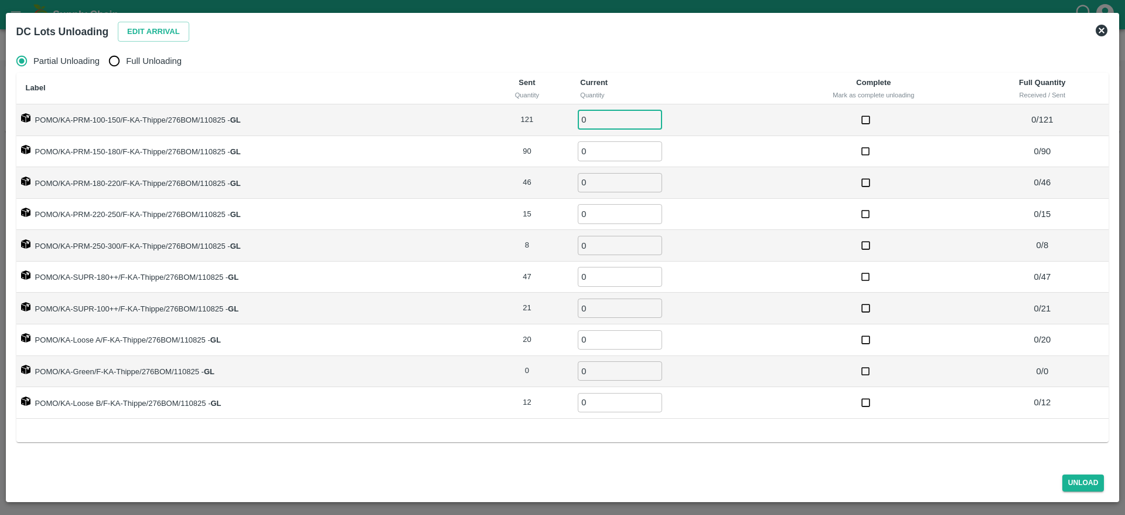
click at [605, 128] on input "0" at bounding box center [620, 119] width 84 height 19
type input "121"
type input "9"
click at [118, 62] on input "Full Unloading" at bounding box center [114, 60] width 23 height 23
radio input "true"
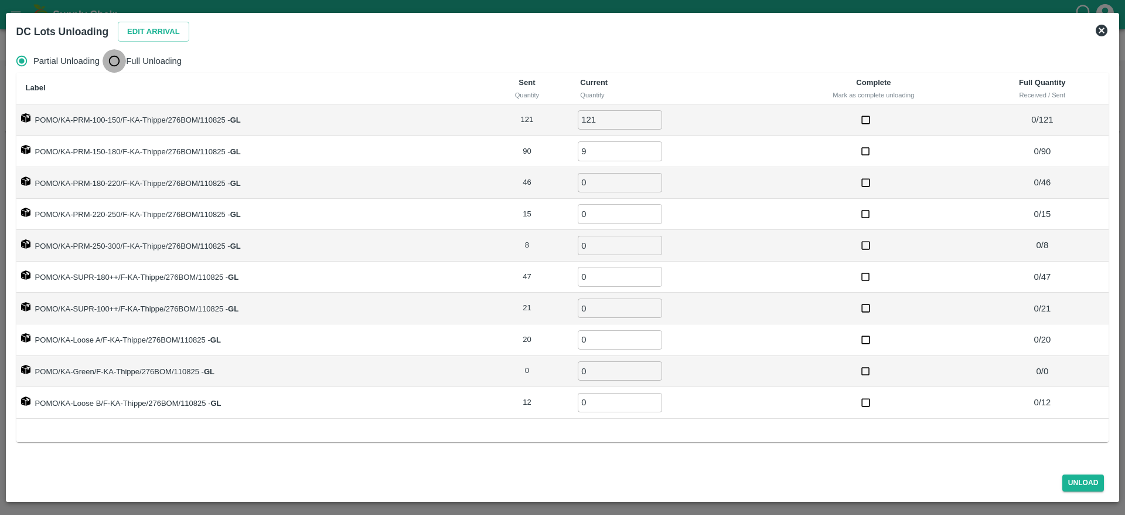
type input "0"
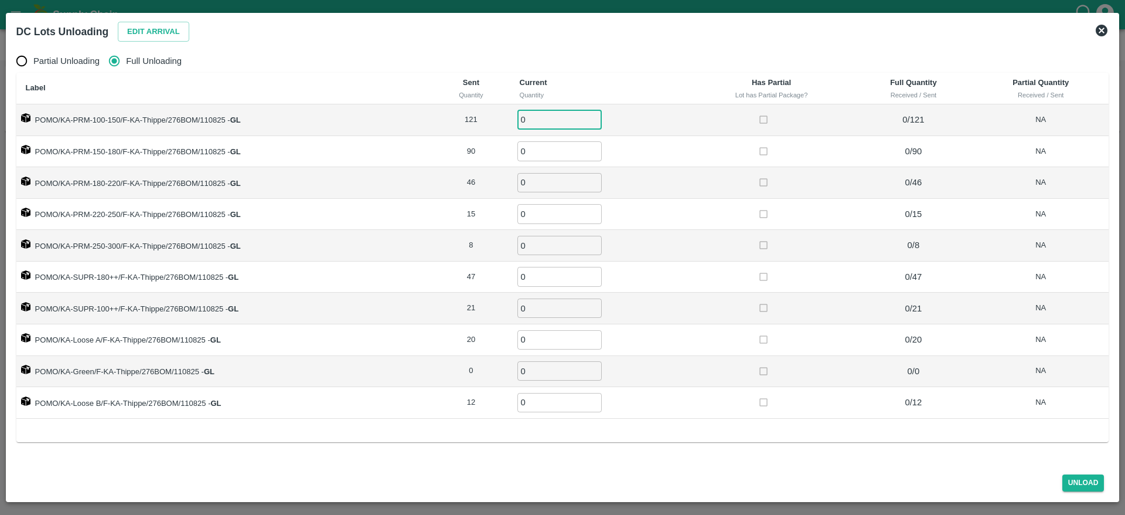
click at [547, 122] on input "0" at bounding box center [559, 119] width 84 height 19
type input "121"
type input "90"
type input "46"
type input "15"
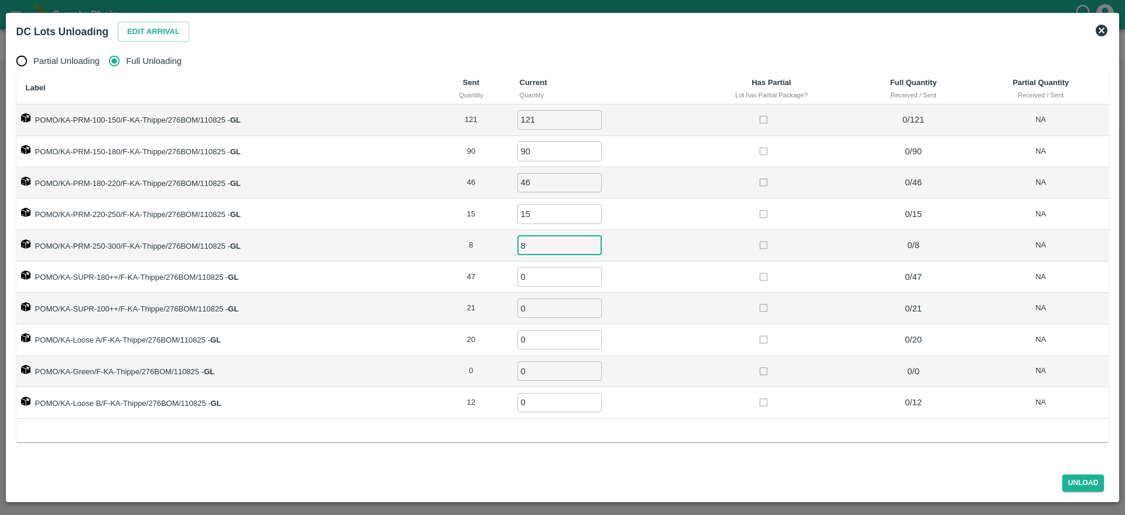
type input "8"
type input "47"
type input "21"
type input "20"
type input "12"
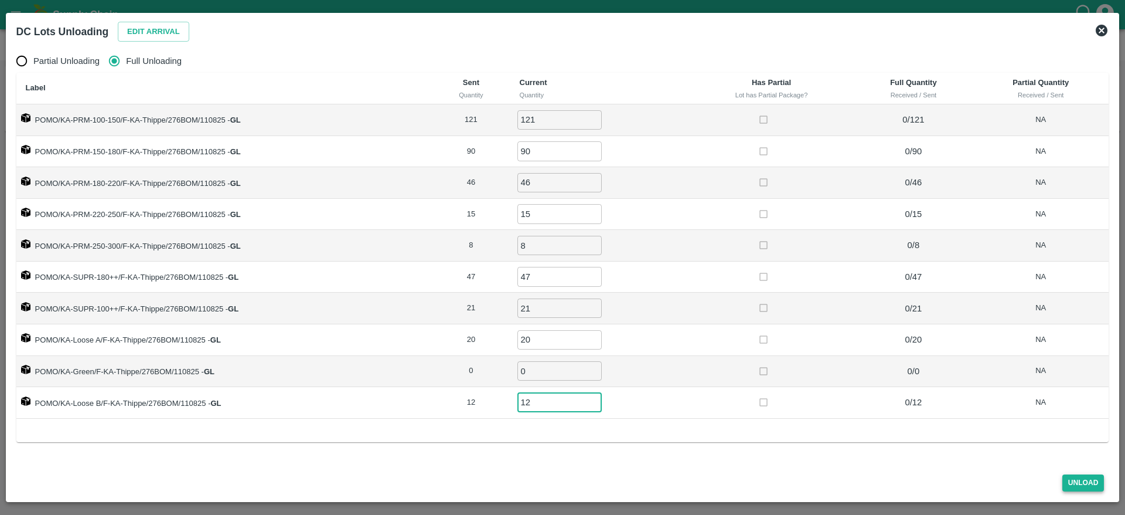
click at [1074, 474] on button "Unload" at bounding box center [1083, 482] width 42 height 17
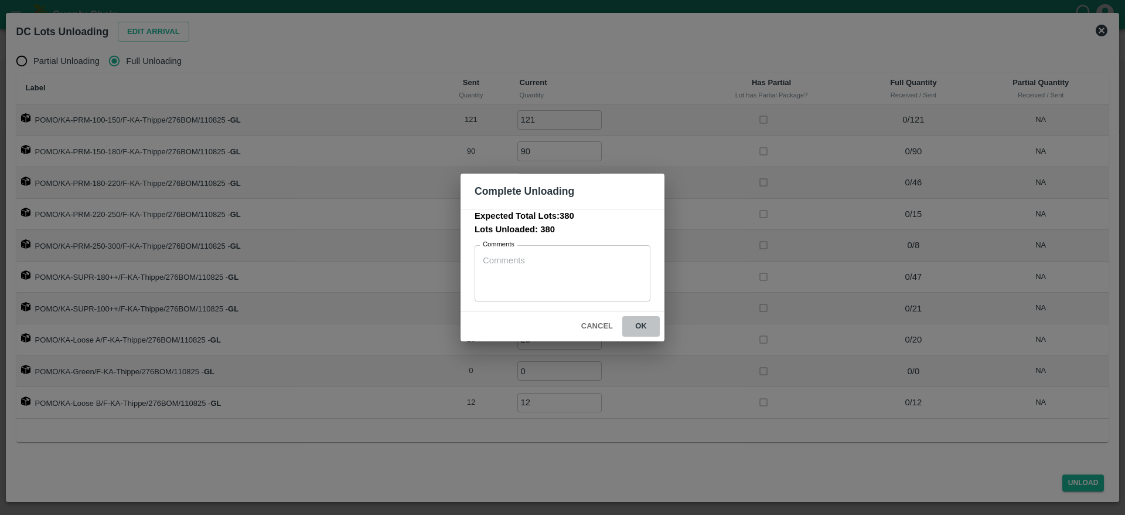
click at [633, 326] on button "ok" at bounding box center [641, 326] width 38 height 21
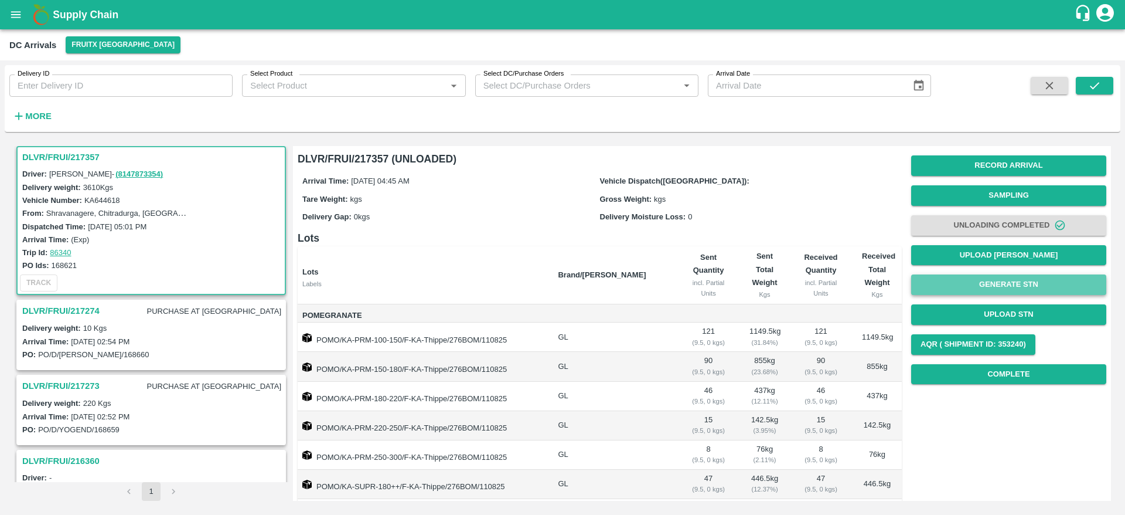
click at [1017, 288] on button "Generate STN" at bounding box center [1008, 284] width 195 height 21
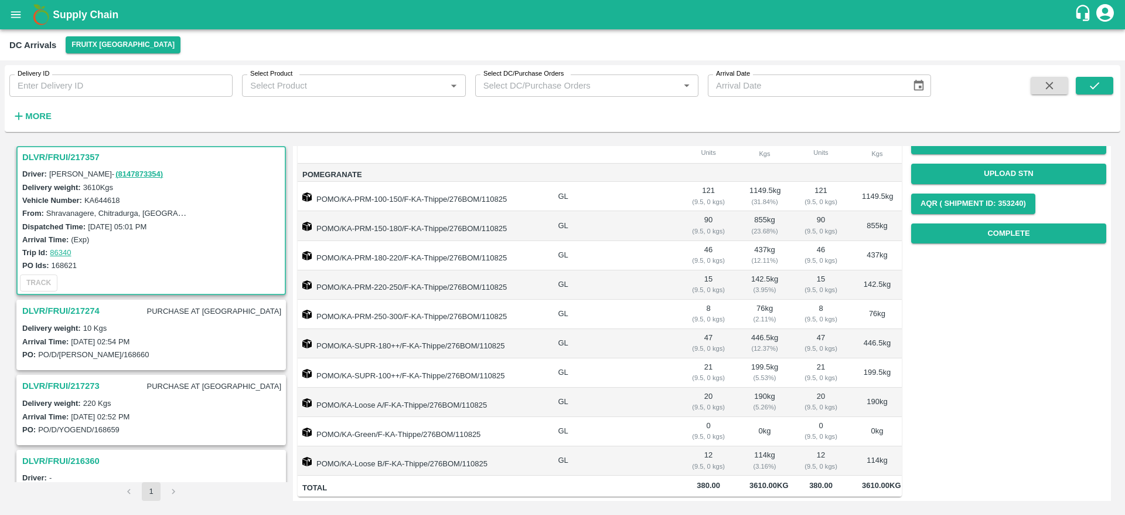
scroll to position [0, 0]
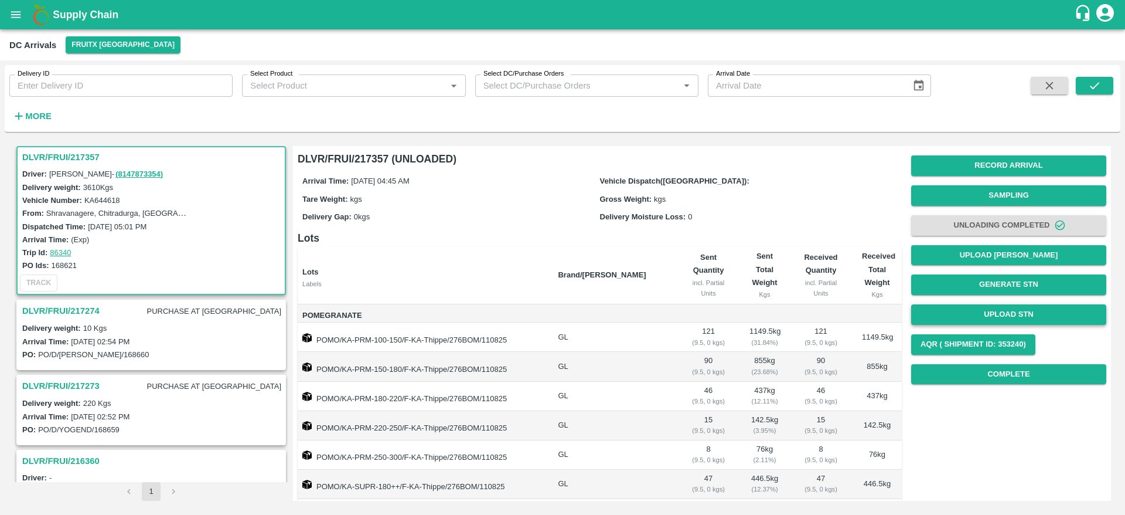
click at [1006, 322] on button "Upload STN" at bounding box center [1008, 314] width 195 height 21
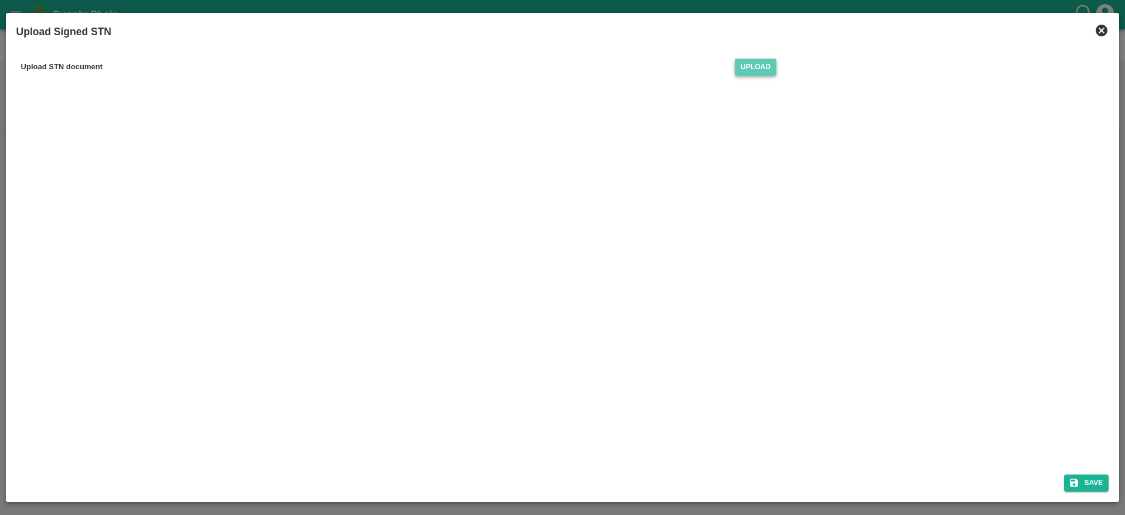
click at [758, 64] on span "Upload" at bounding box center [756, 67] width 42 height 17
click at [0, 0] on input "Upload" at bounding box center [0, 0] width 0 height 0
click at [754, 71] on span "Upload" at bounding box center [756, 67] width 42 height 17
click at [0, 0] on input "Upload" at bounding box center [0, 0] width 0 height 0
click at [1089, 476] on button "Save" at bounding box center [1086, 482] width 45 height 17
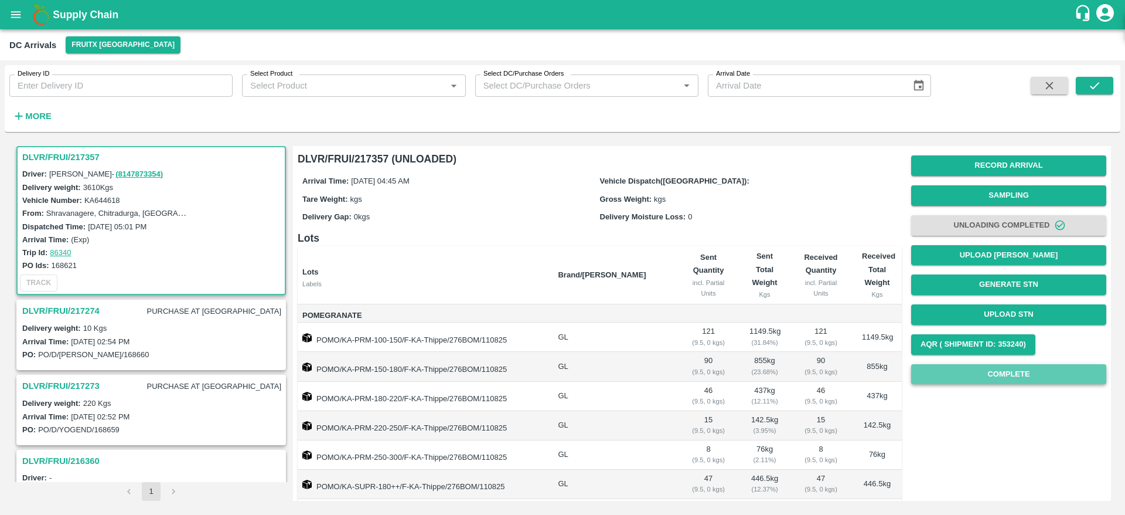
click at [1038, 373] on button "Complete" at bounding box center [1008, 374] width 195 height 21
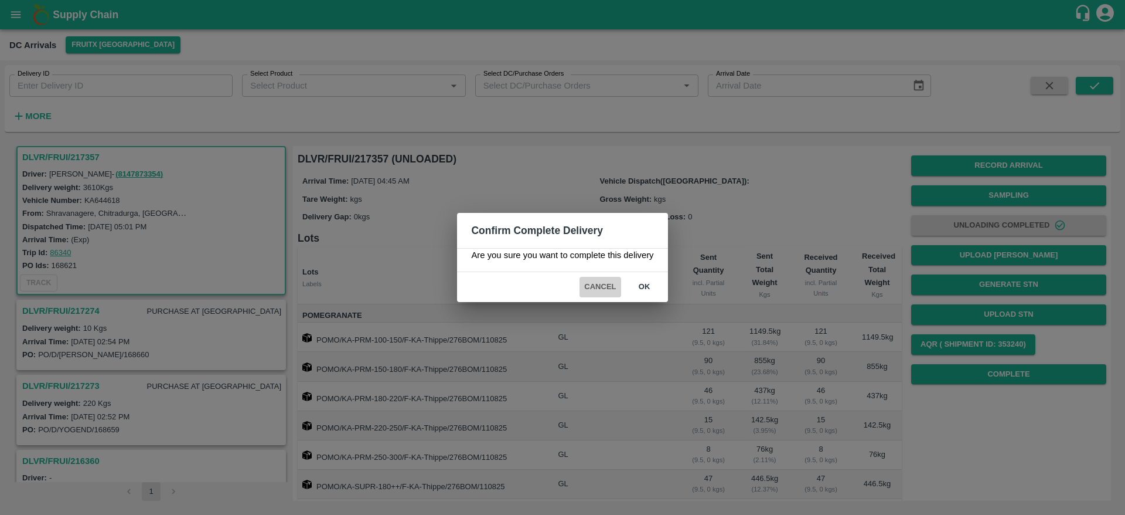
click at [590, 288] on button "Cancel" at bounding box center [600, 287] width 41 height 21
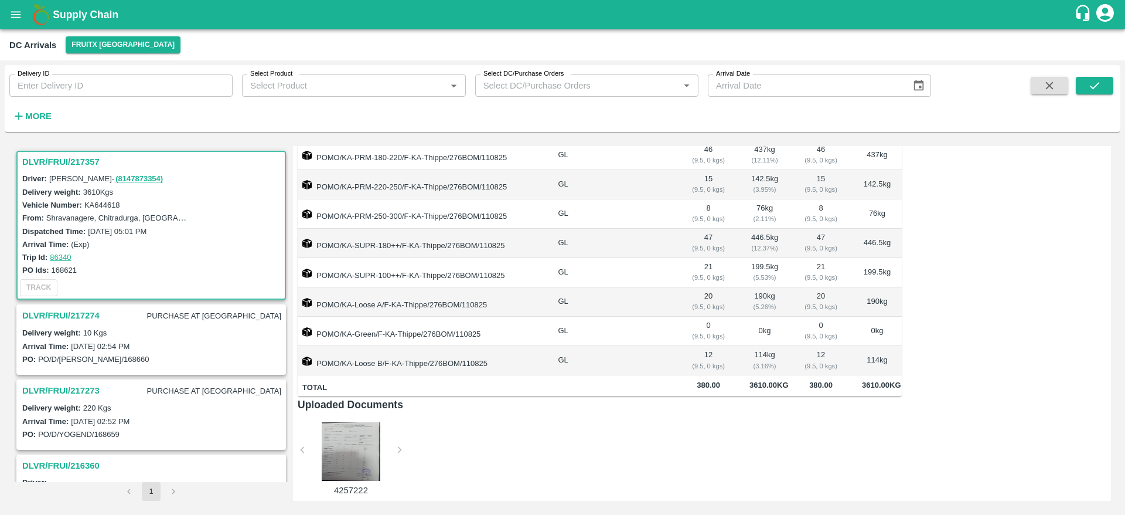
click at [69, 158] on h3 "DLVR/FRUI/217357" at bounding box center [152, 161] width 261 height 15
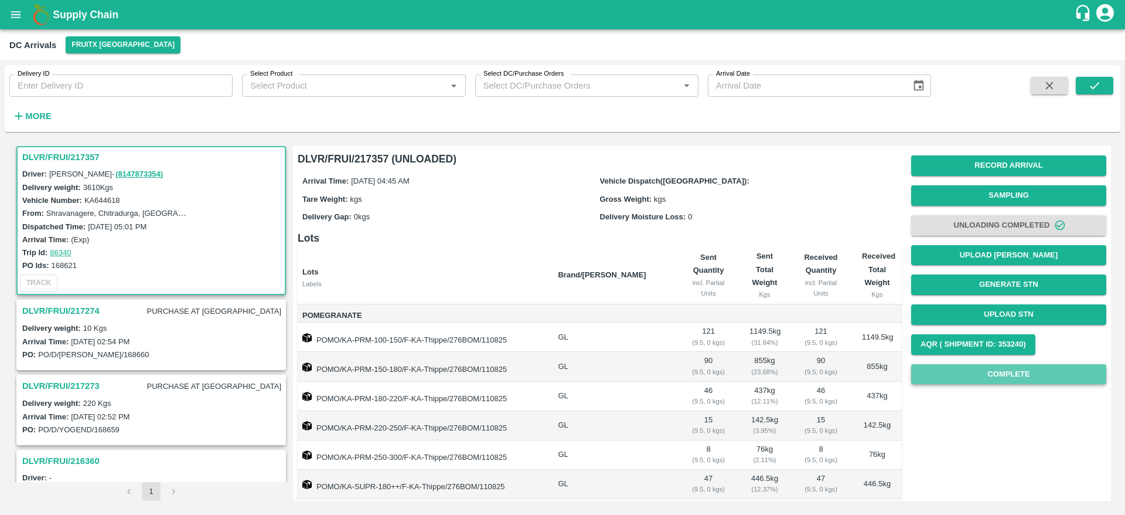
click at [1007, 381] on button "Complete" at bounding box center [1008, 374] width 195 height 21
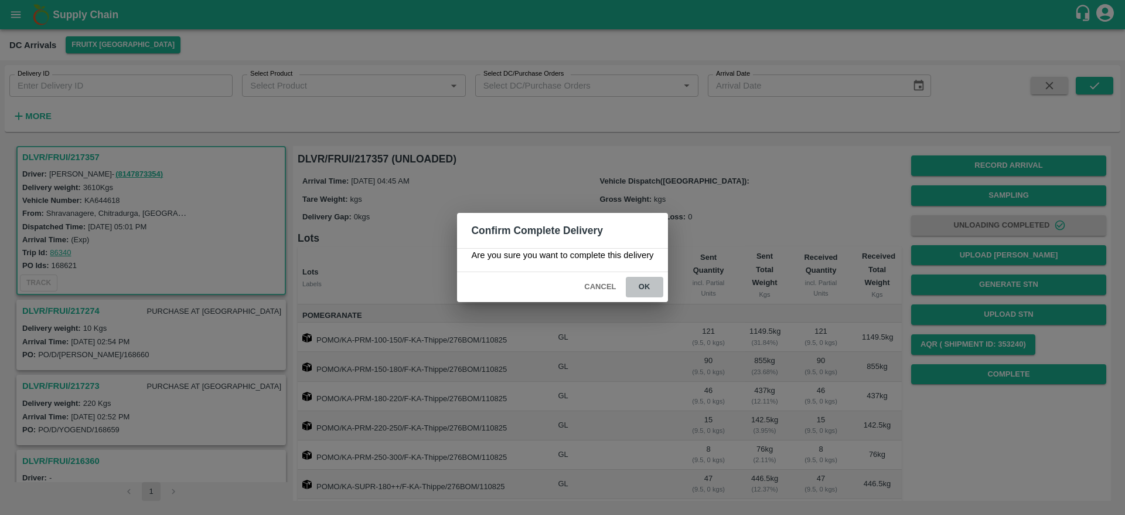
click at [646, 281] on button "ok" at bounding box center [645, 287] width 38 height 21
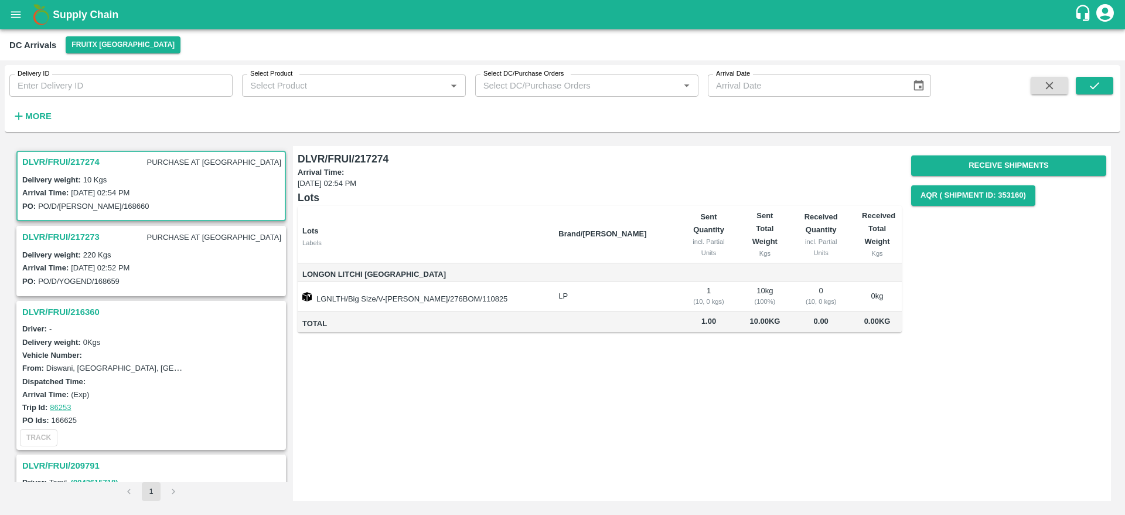
click at [83, 5] on div "Supply Chain" at bounding box center [562, 14] width 1125 height 29
click at [80, 11] on b "Supply Chain" at bounding box center [86, 15] width 66 height 12
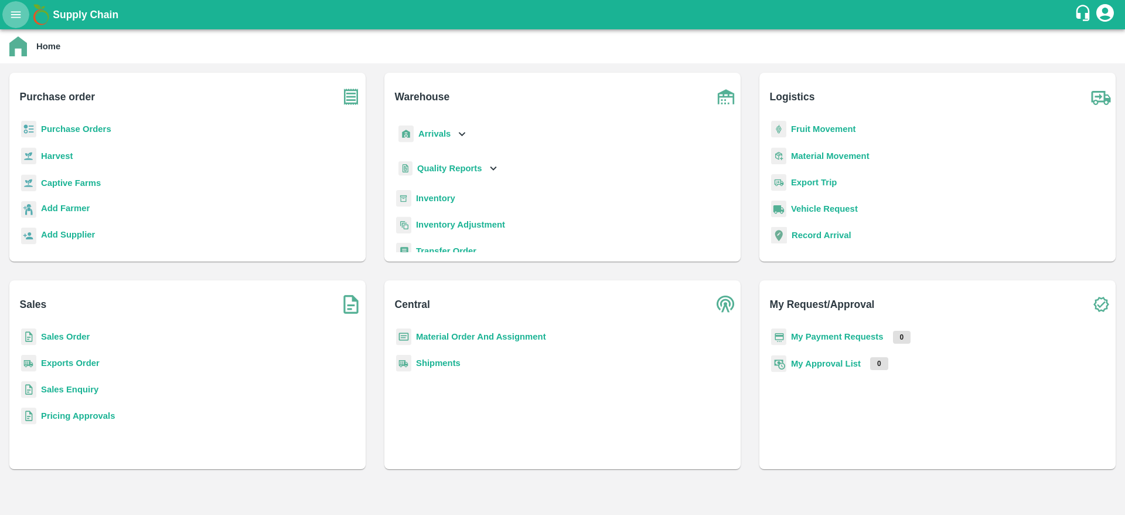
click at [19, 12] on icon "open drawer" at bounding box center [16, 14] width 10 height 6
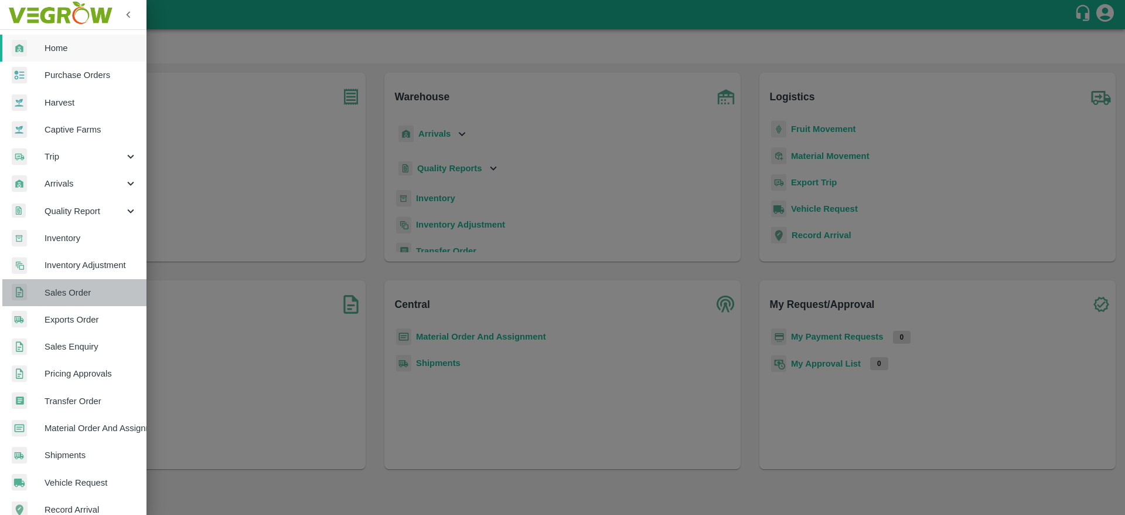
click at [86, 293] on span "Sales Order" at bounding box center [91, 292] width 93 height 13
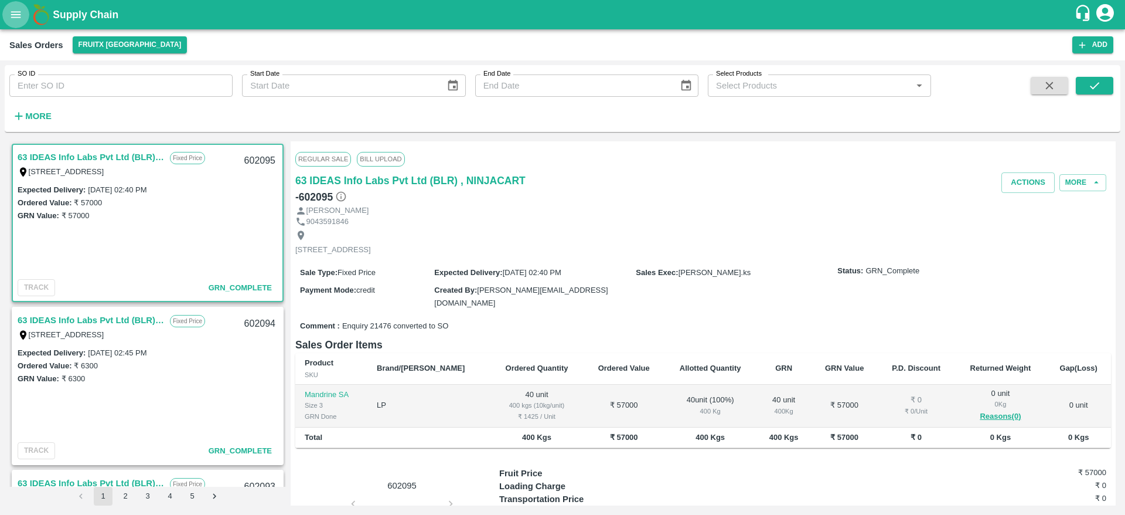
click at [20, 15] on icon "open drawer" at bounding box center [15, 14] width 13 height 13
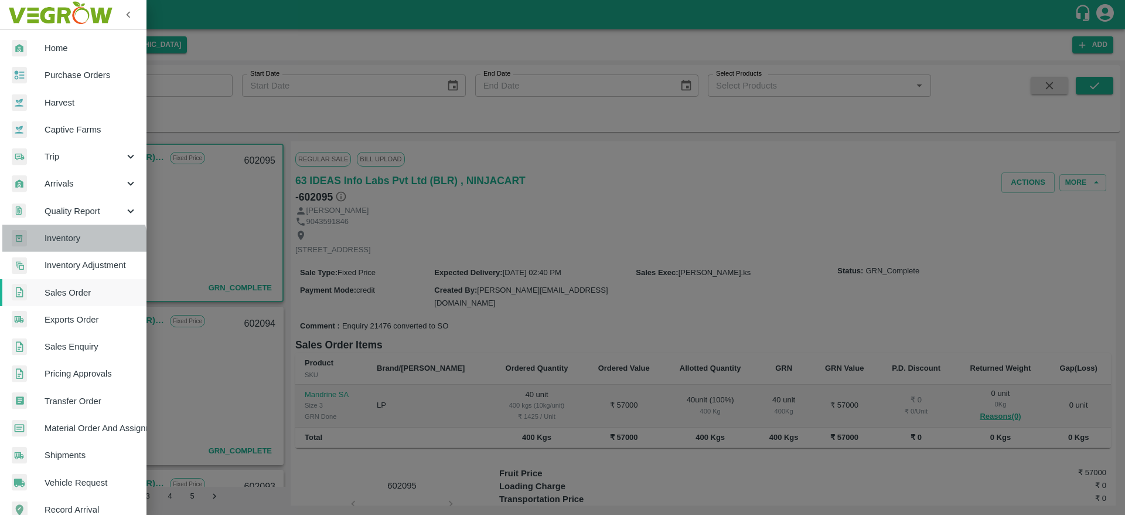
click at [63, 245] on link "Inventory" at bounding box center [73, 237] width 147 height 27
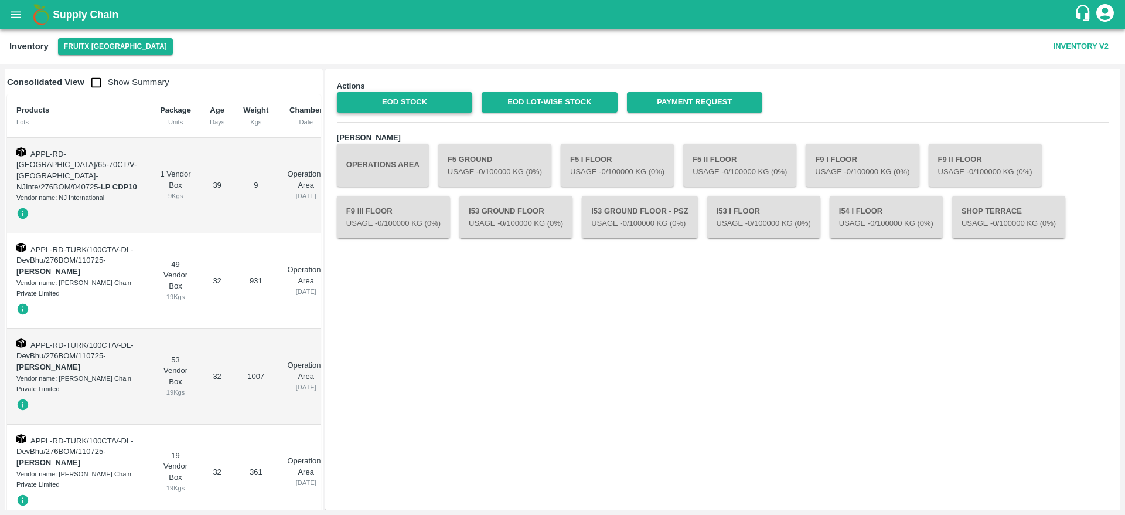
click at [409, 109] on link "EOD Stock" at bounding box center [404, 102] width 135 height 21
click at [16, 14] on icon "open drawer" at bounding box center [16, 14] width 10 height 6
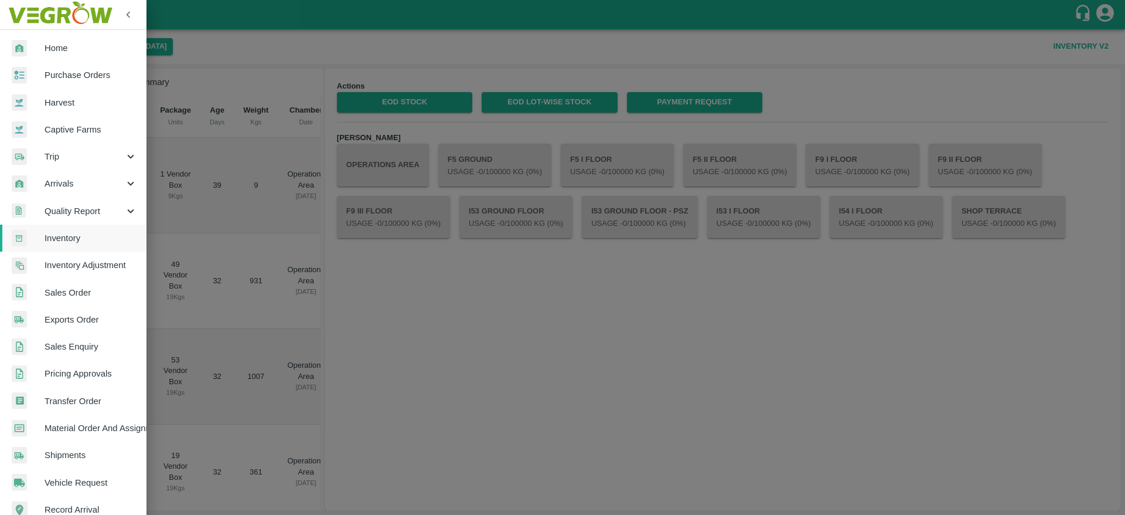
click at [421, 297] on div at bounding box center [562, 257] width 1125 height 515
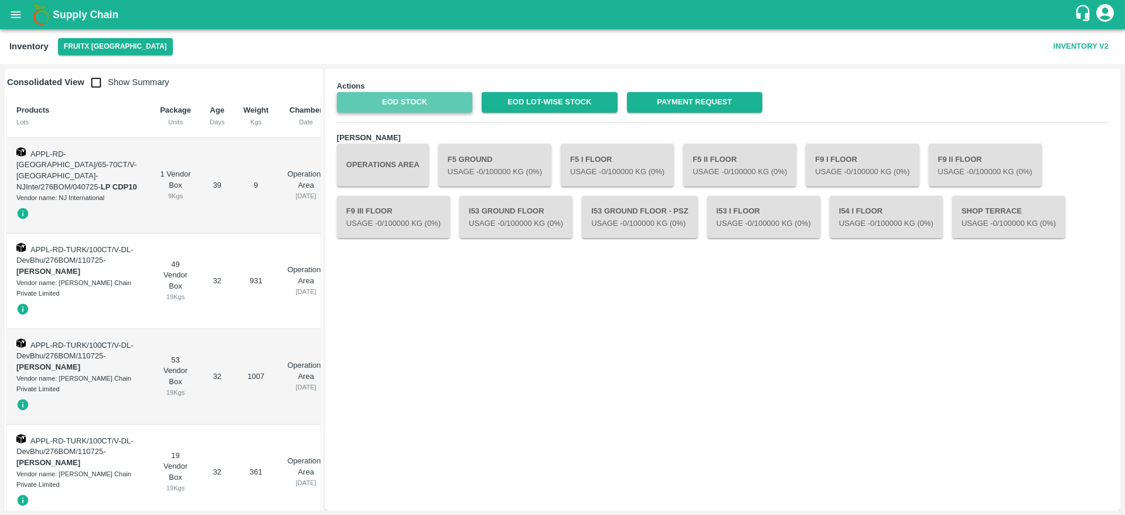
click at [397, 97] on link "EOD Stock" at bounding box center [404, 102] width 135 height 21
click at [66, 15] on b "Supply Chain" at bounding box center [86, 15] width 66 height 12
